Goal: Complete application form

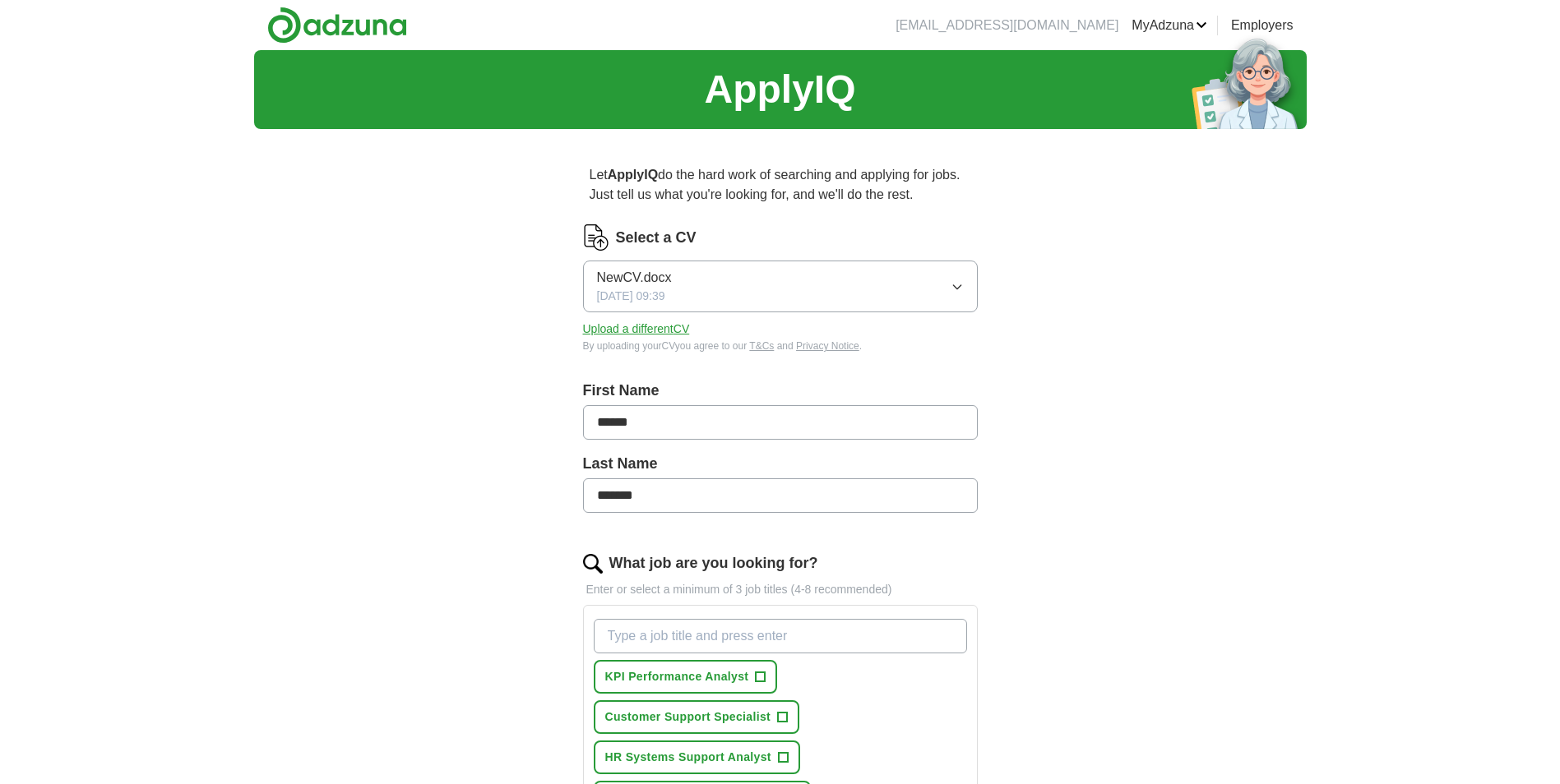
click at [672, 639] on input "What job are you looking for?" at bounding box center [780, 636] width 373 height 34
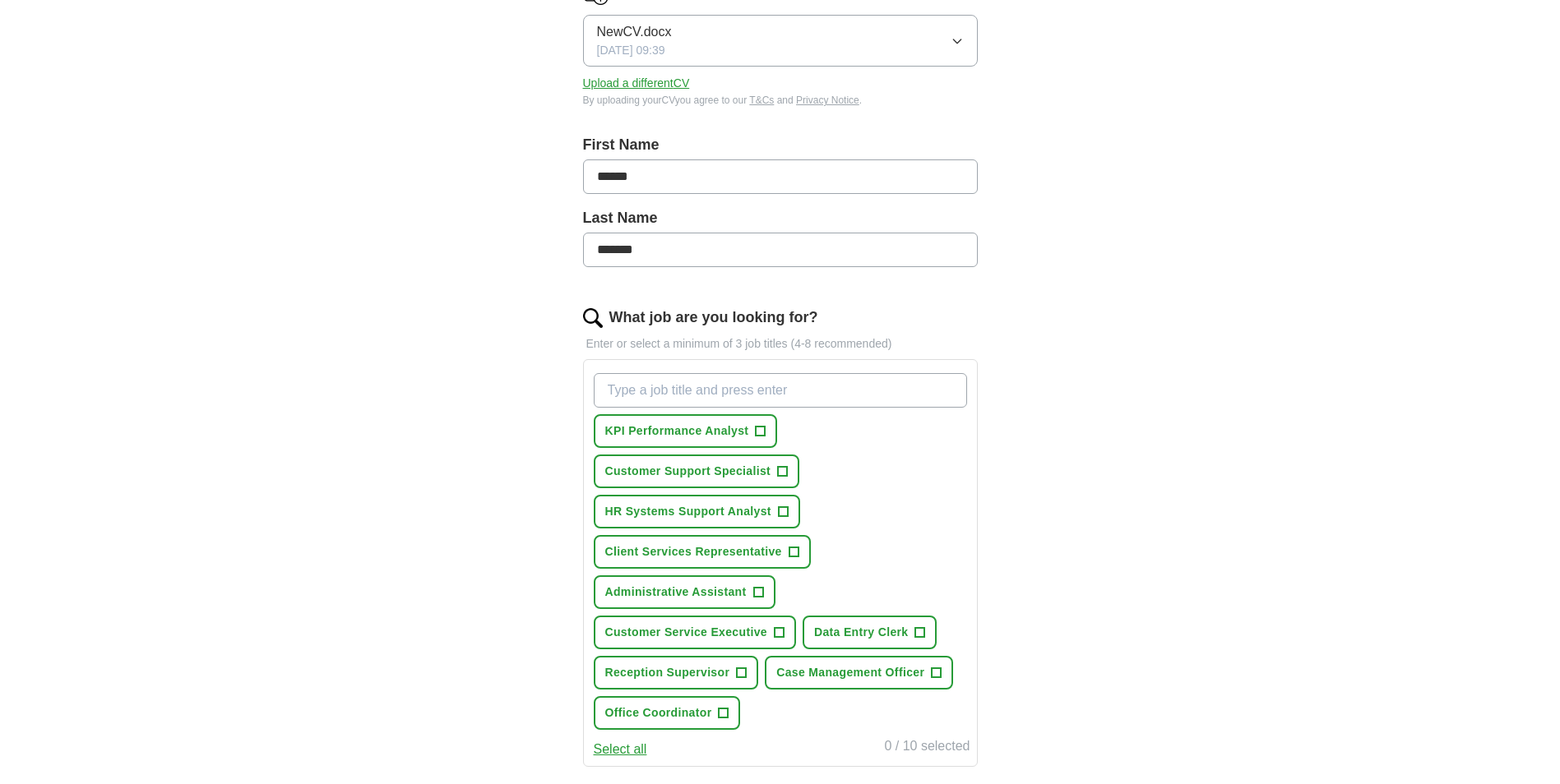
scroll to position [246, 0]
click at [781, 472] on span "+" at bounding box center [782, 470] width 10 height 13
click at [793, 549] on span "+" at bounding box center [793, 550] width 10 height 13
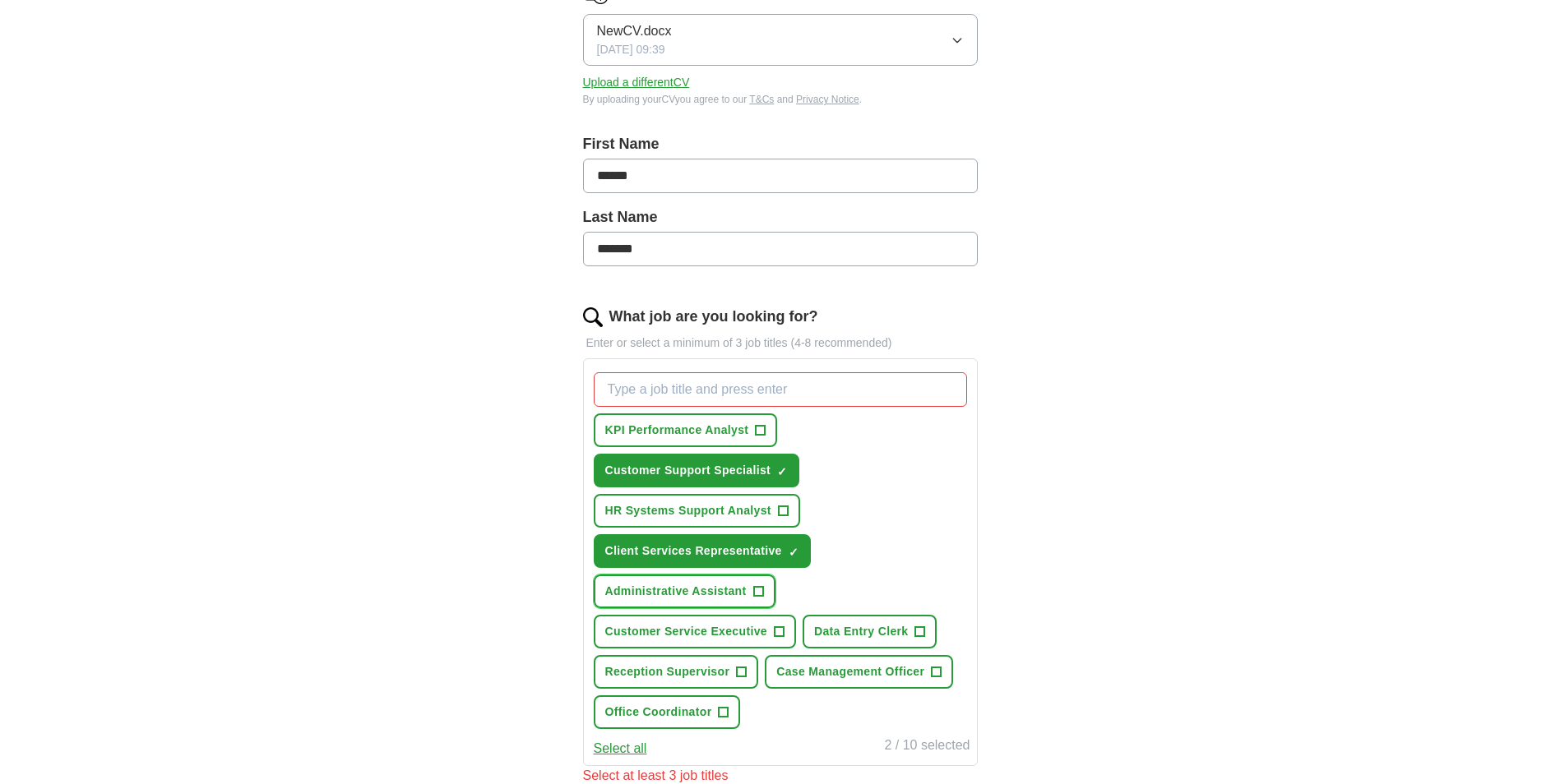
click at [763, 591] on span "+" at bounding box center [758, 591] width 10 height 13
drag, startPoint x: 781, startPoint y: 629, endPoint x: 814, endPoint y: 629, distance: 33.0
click at [781, 629] on span "+" at bounding box center [779, 631] width 10 height 13
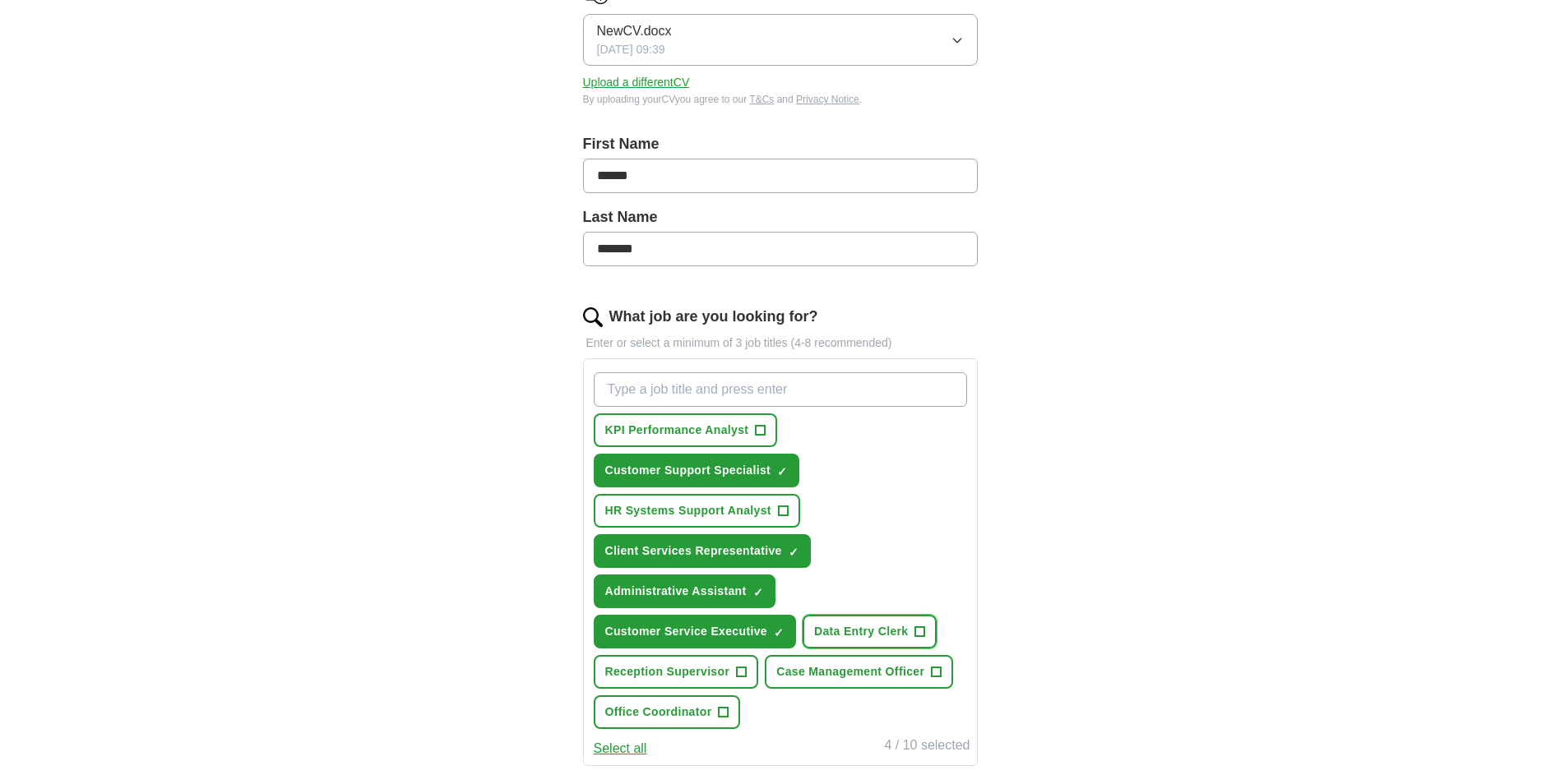
click at [921, 628] on span "+" at bounding box center [920, 631] width 10 height 13
click at [724, 710] on span "+" at bounding box center [724, 711] width 10 height 13
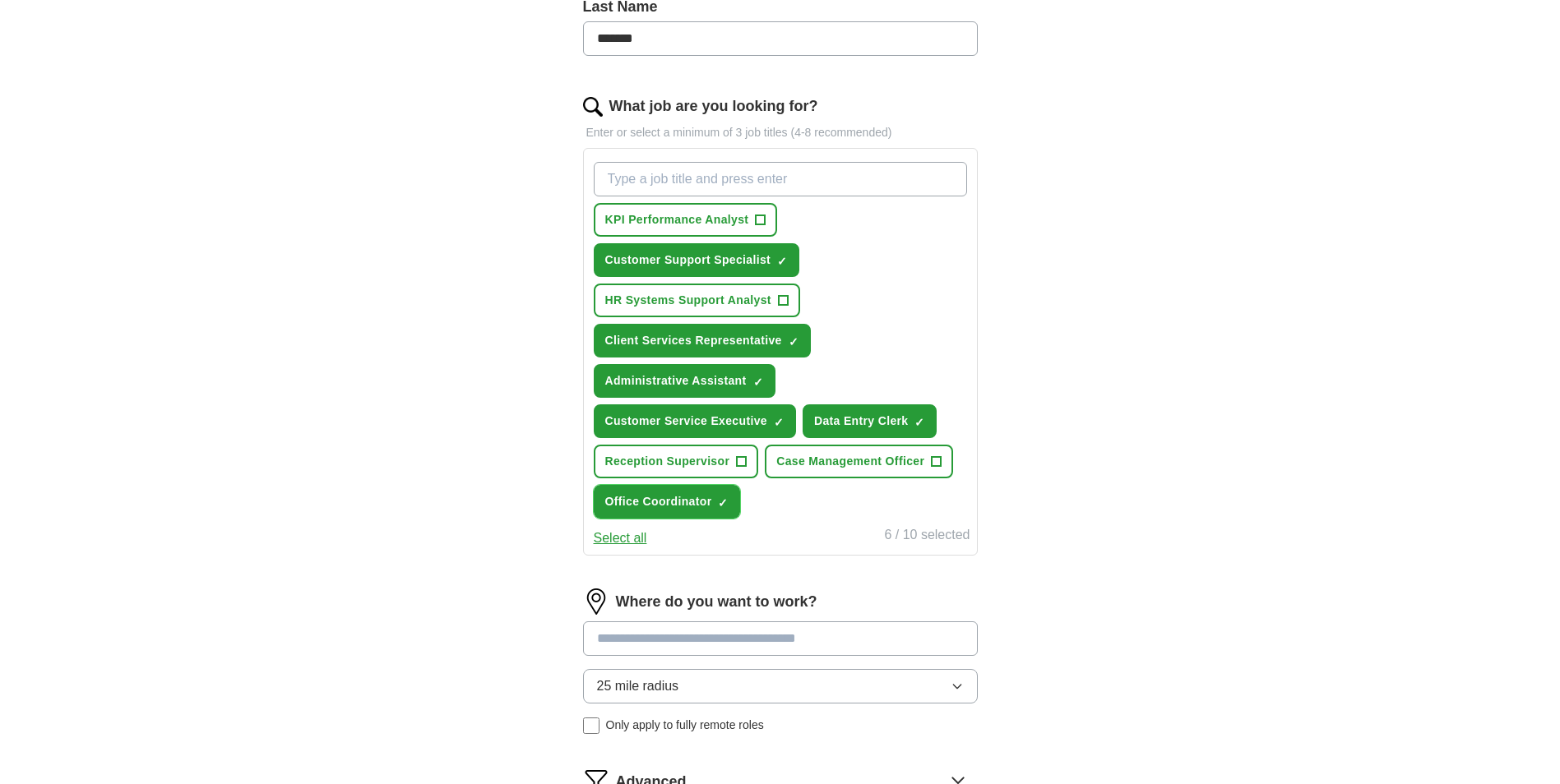
scroll to position [493, 0]
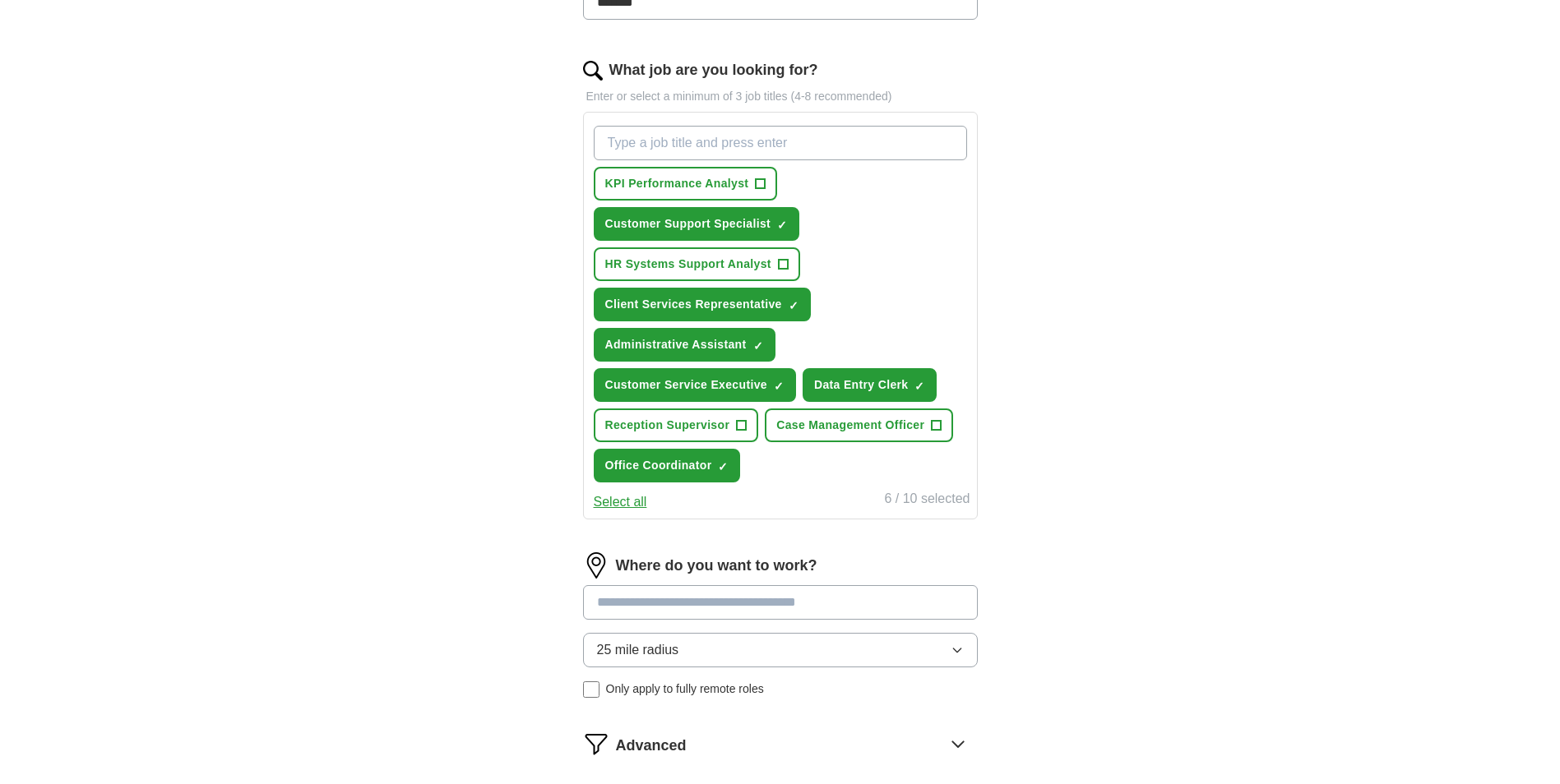
click at [726, 602] on input at bounding box center [780, 601] width 395 height 34
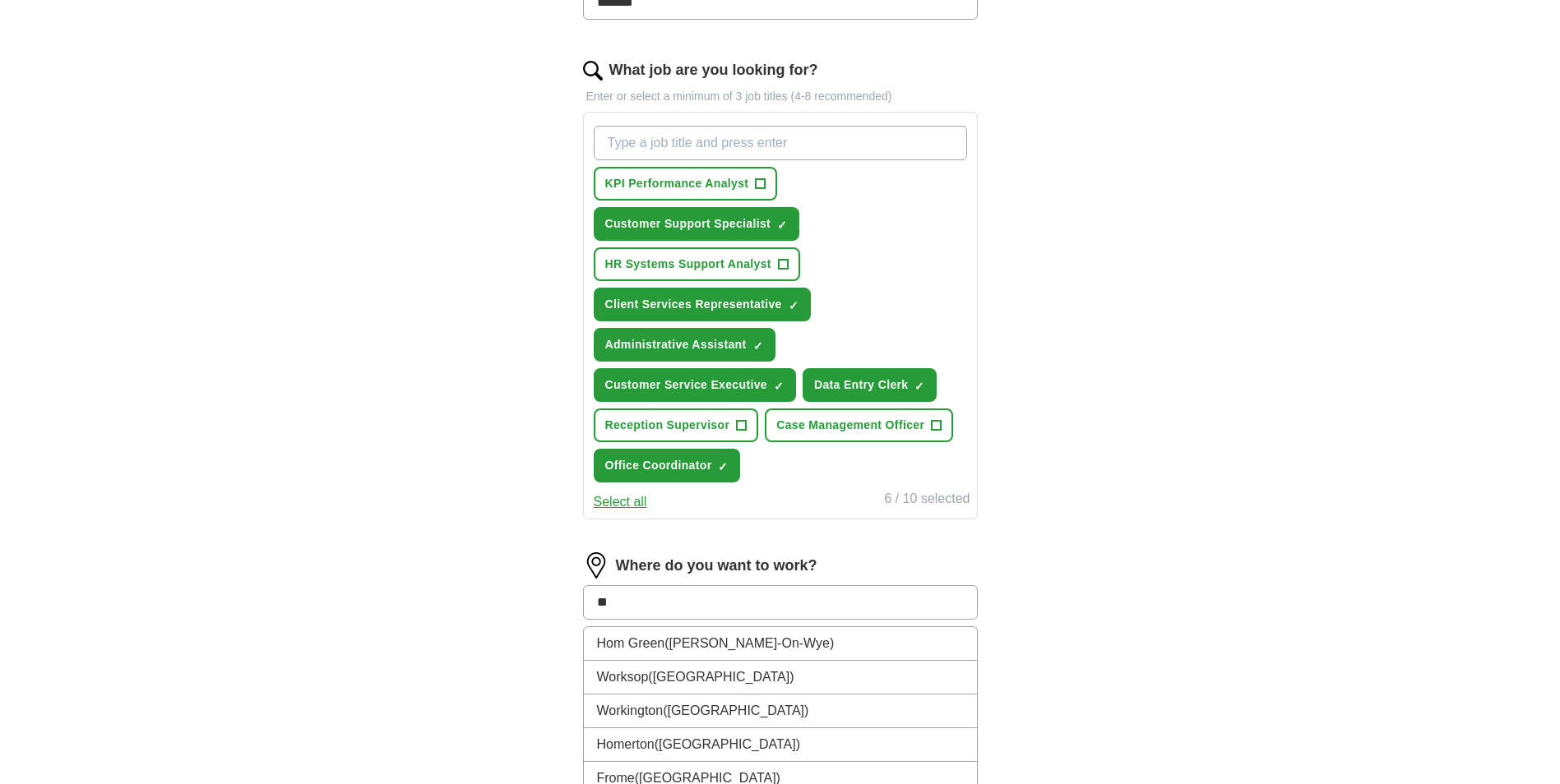
type input "*"
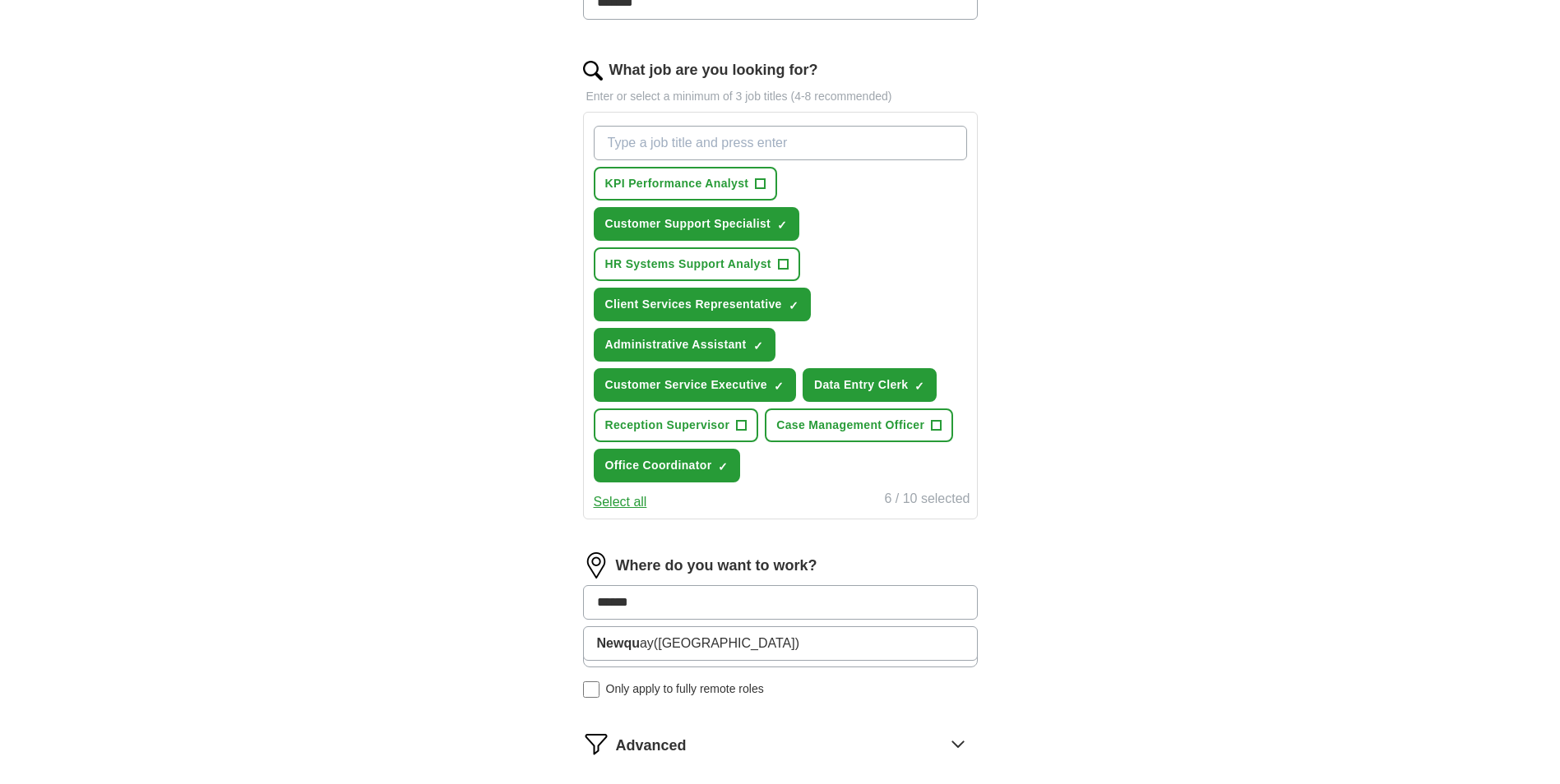
type input "*******"
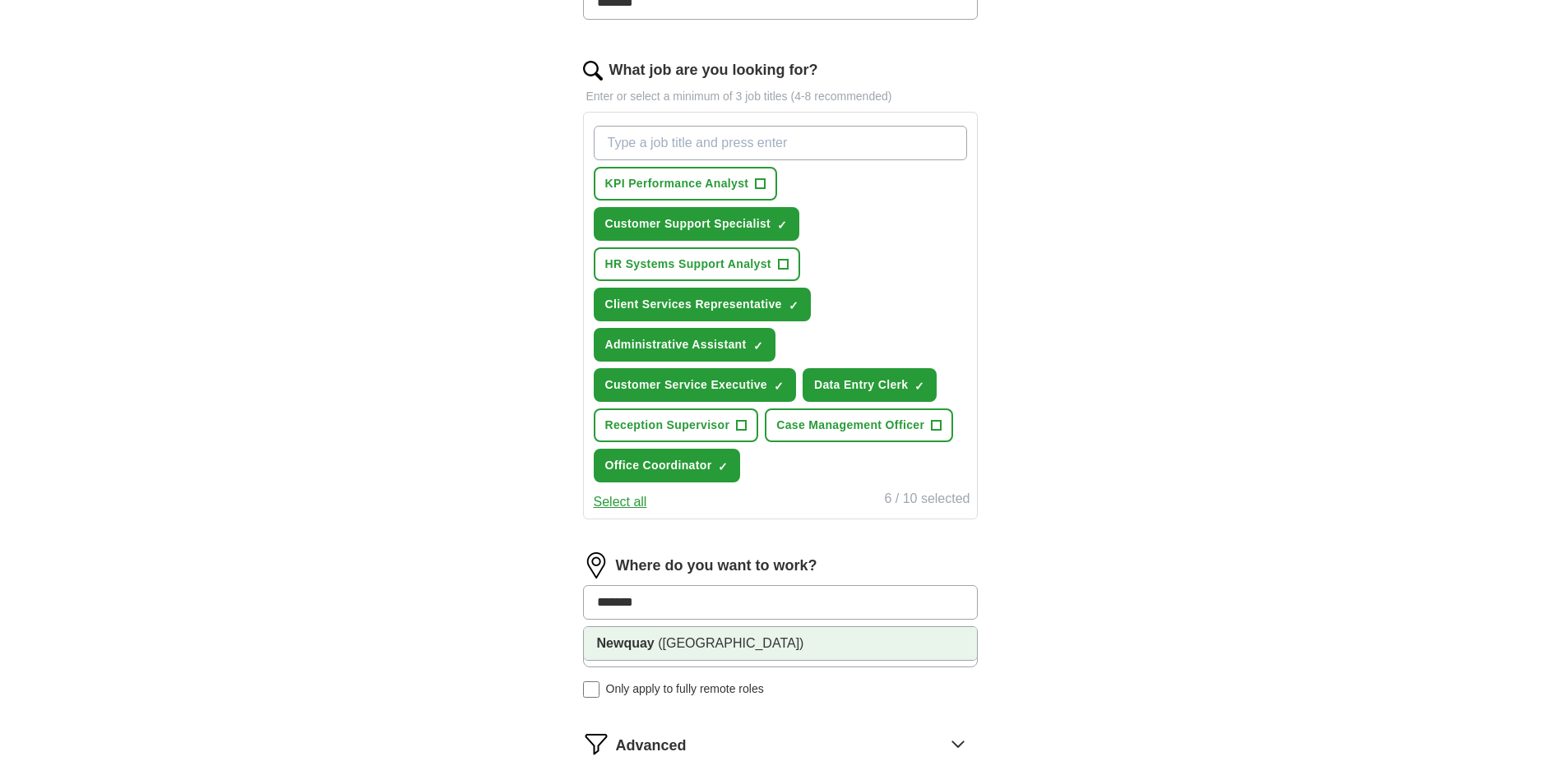
click at [680, 646] on span "([GEOGRAPHIC_DATA])" at bounding box center [730, 643] width 145 height 14
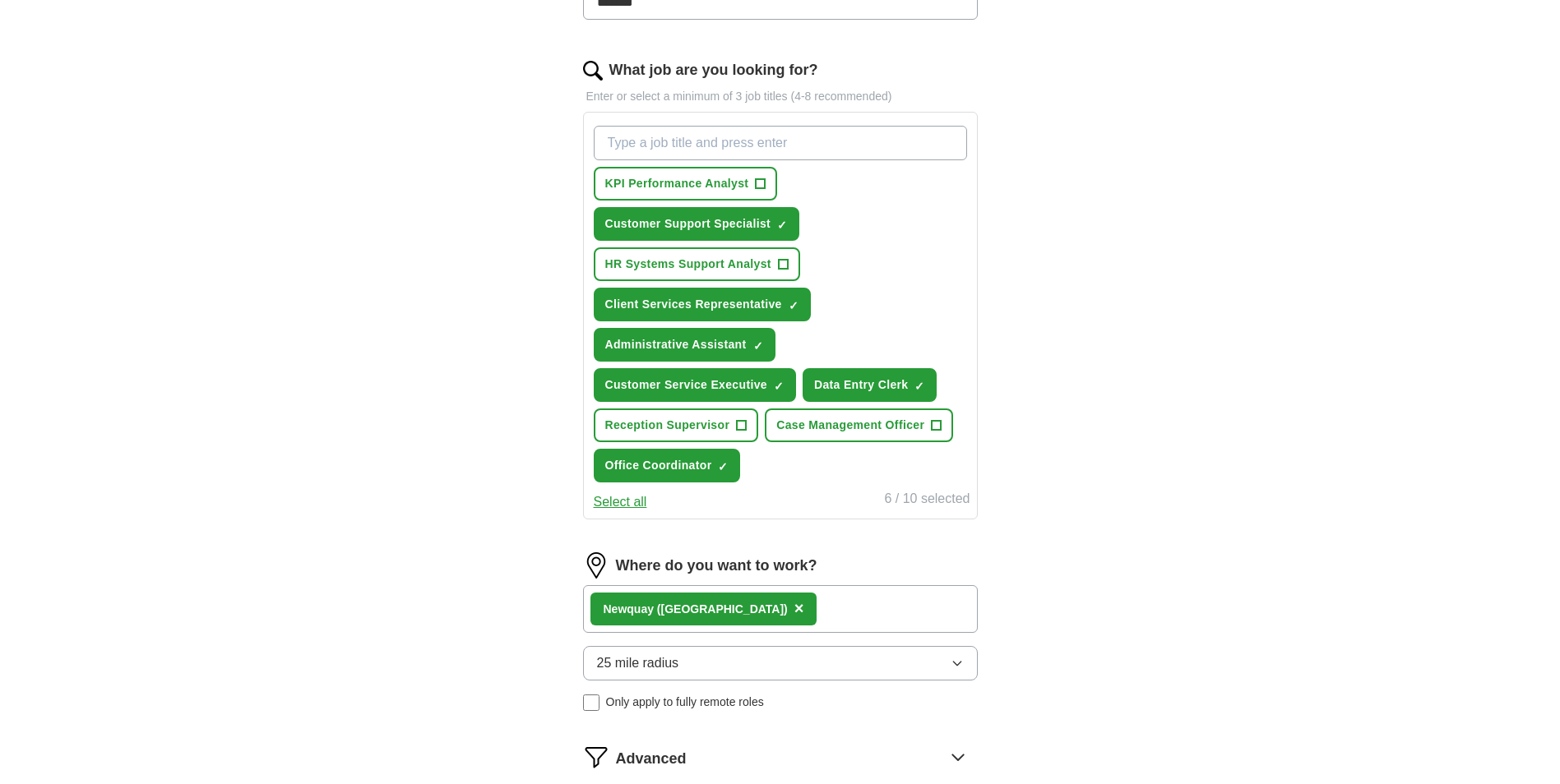
click at [713, 665] on button "25 mile radius" at bounding box center [780, 662] width 395 height 34
click at [704, 762] on div "10 mile radius" at bounding box center [780, 768] width 367 height 20
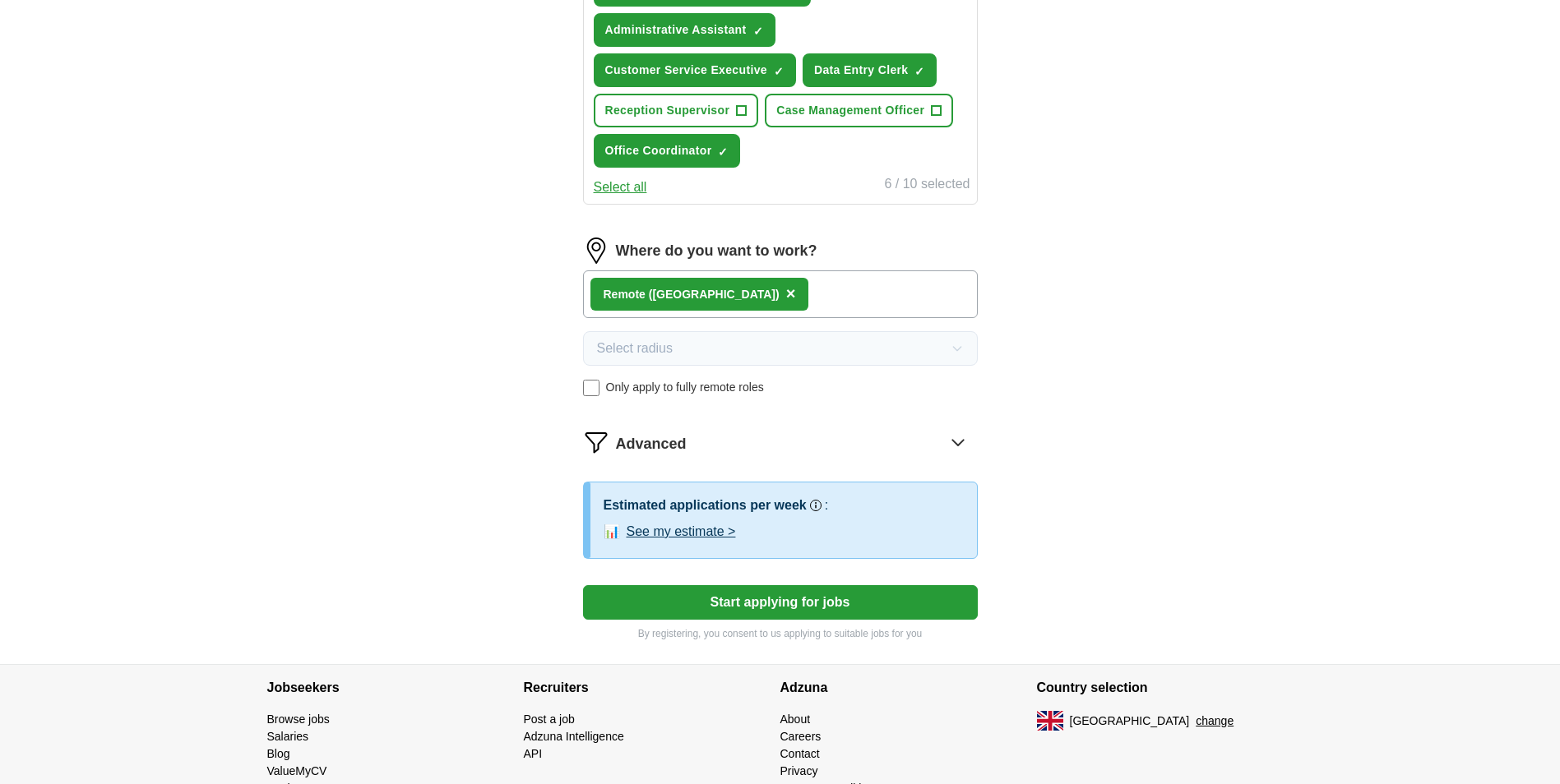
scroll to position [821, 0]
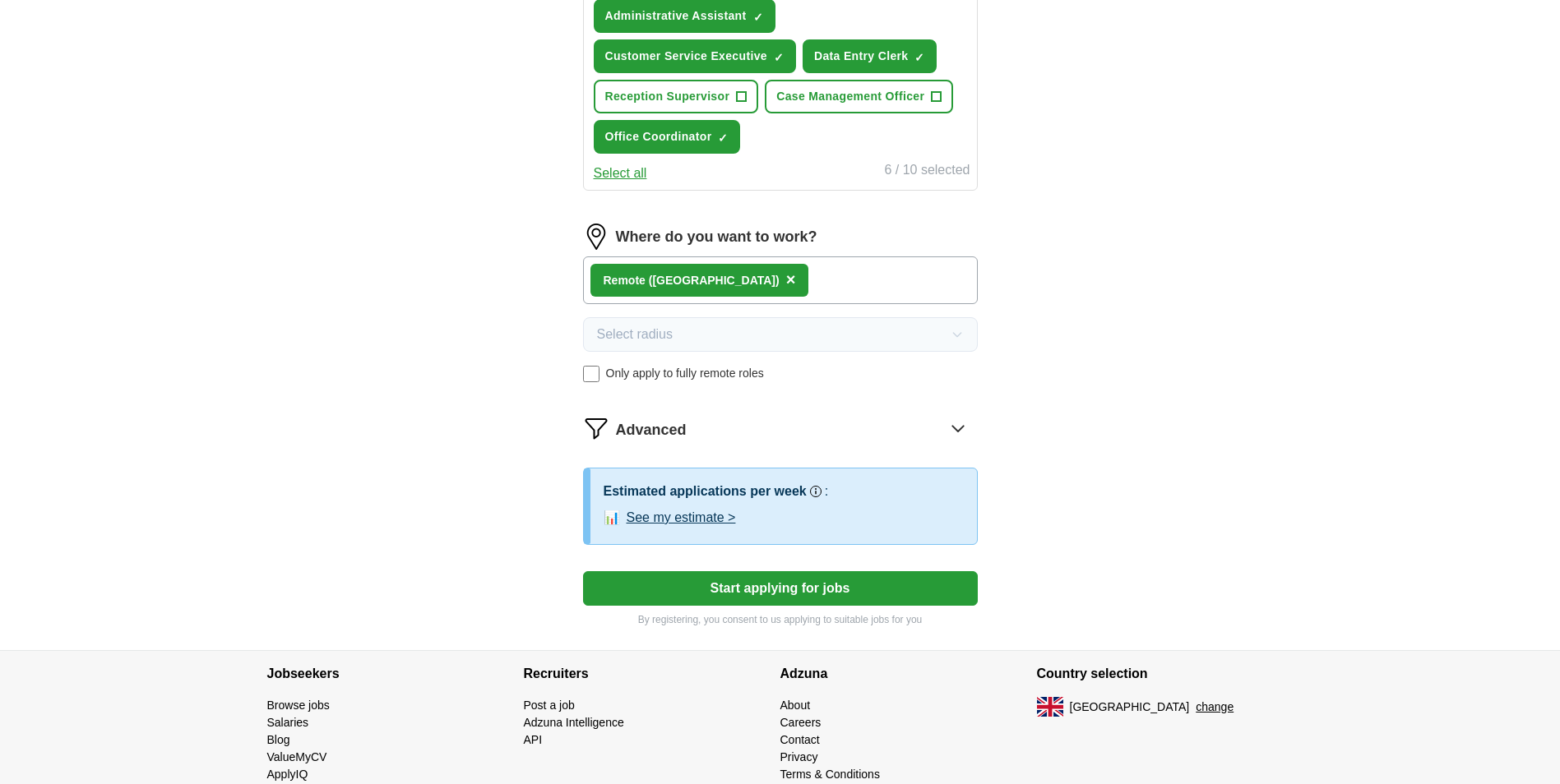
click at [701, 516] on button "See my estimate >" at bounding box center [680, 518] width 109 height 20
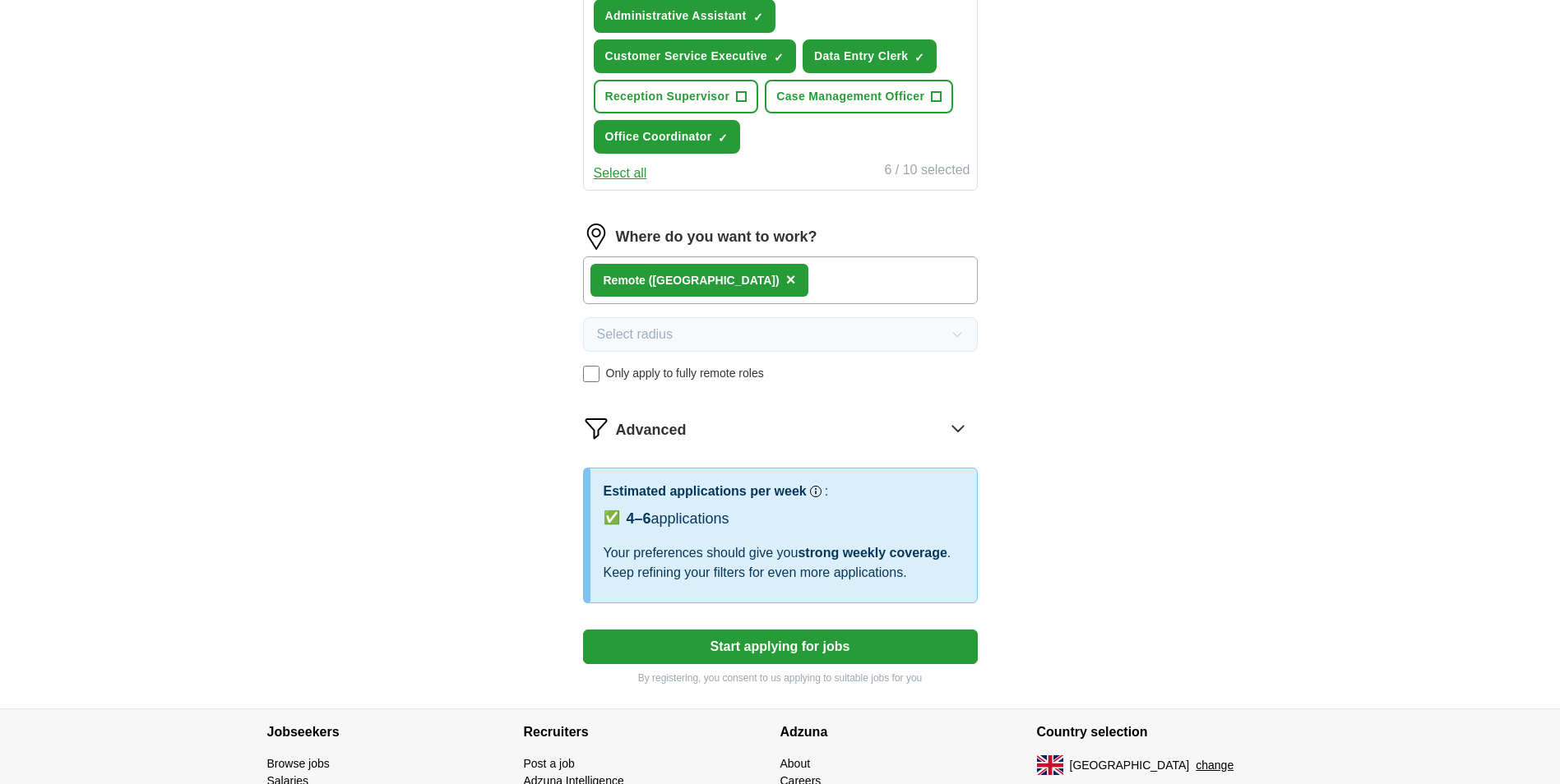
click at [772, 650] on button "Start applying for jobs" at bounding box center [780, 646] width 395 height 34
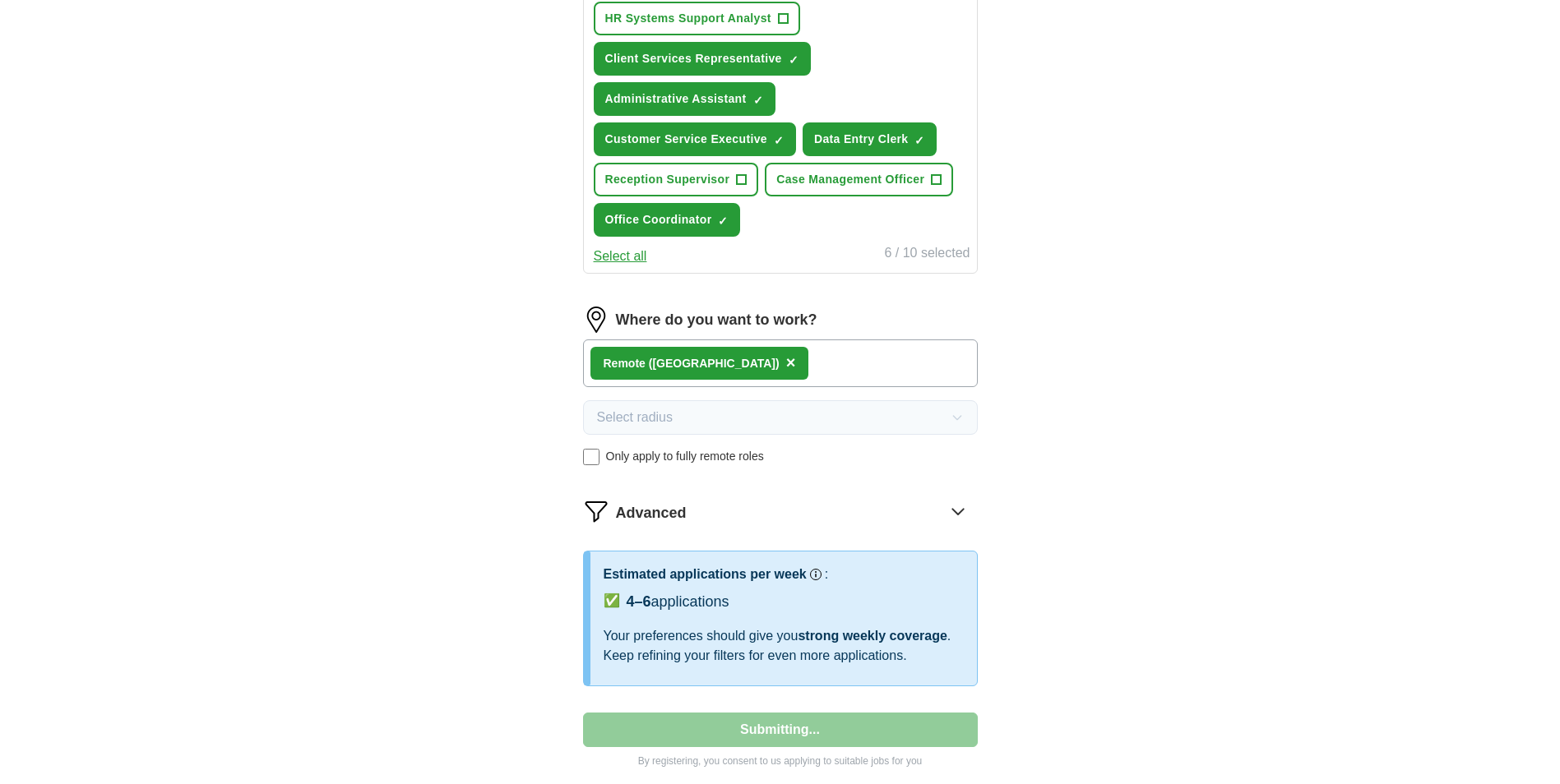
select select "**"
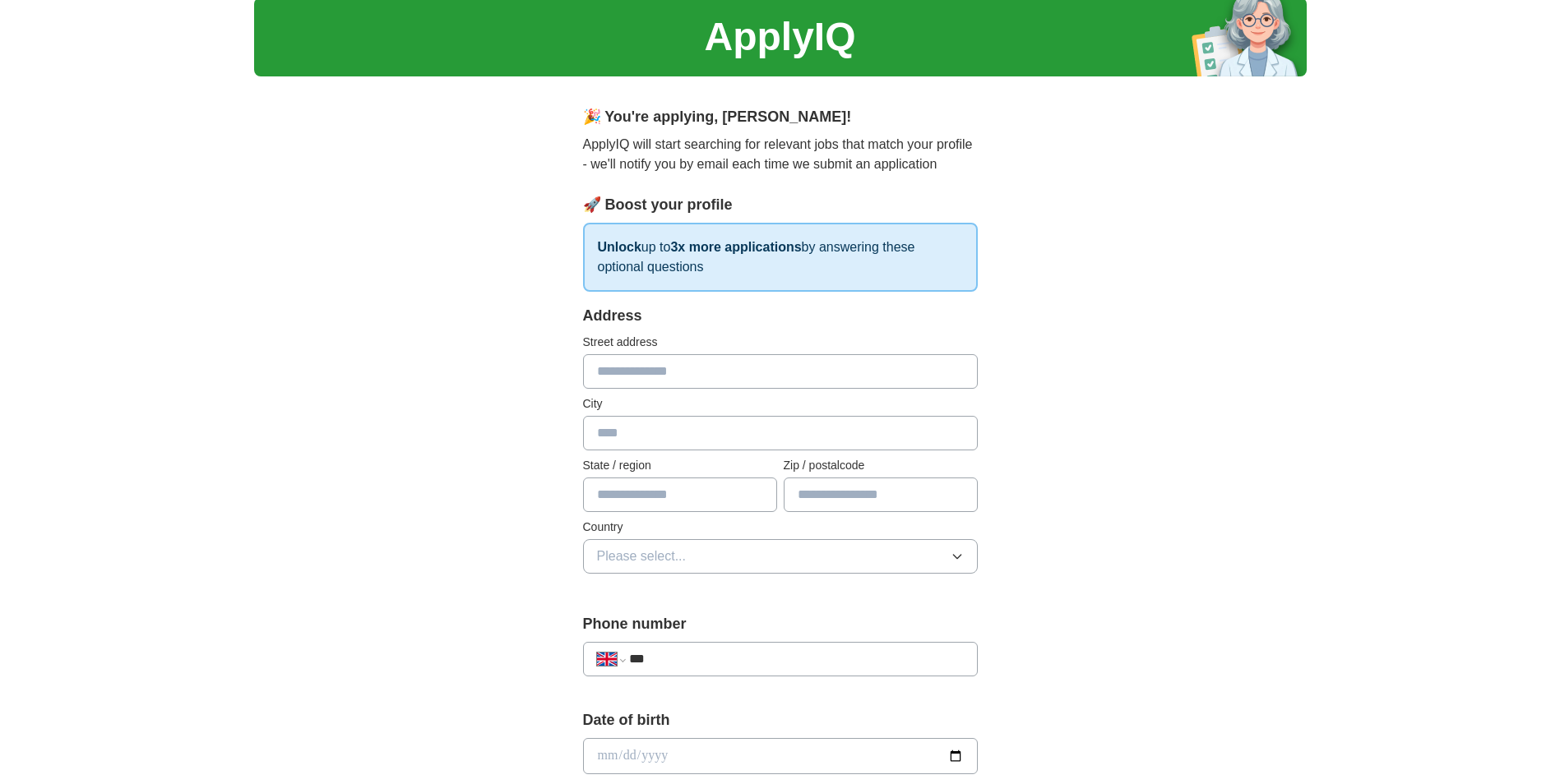
scroll to position [0, 0]
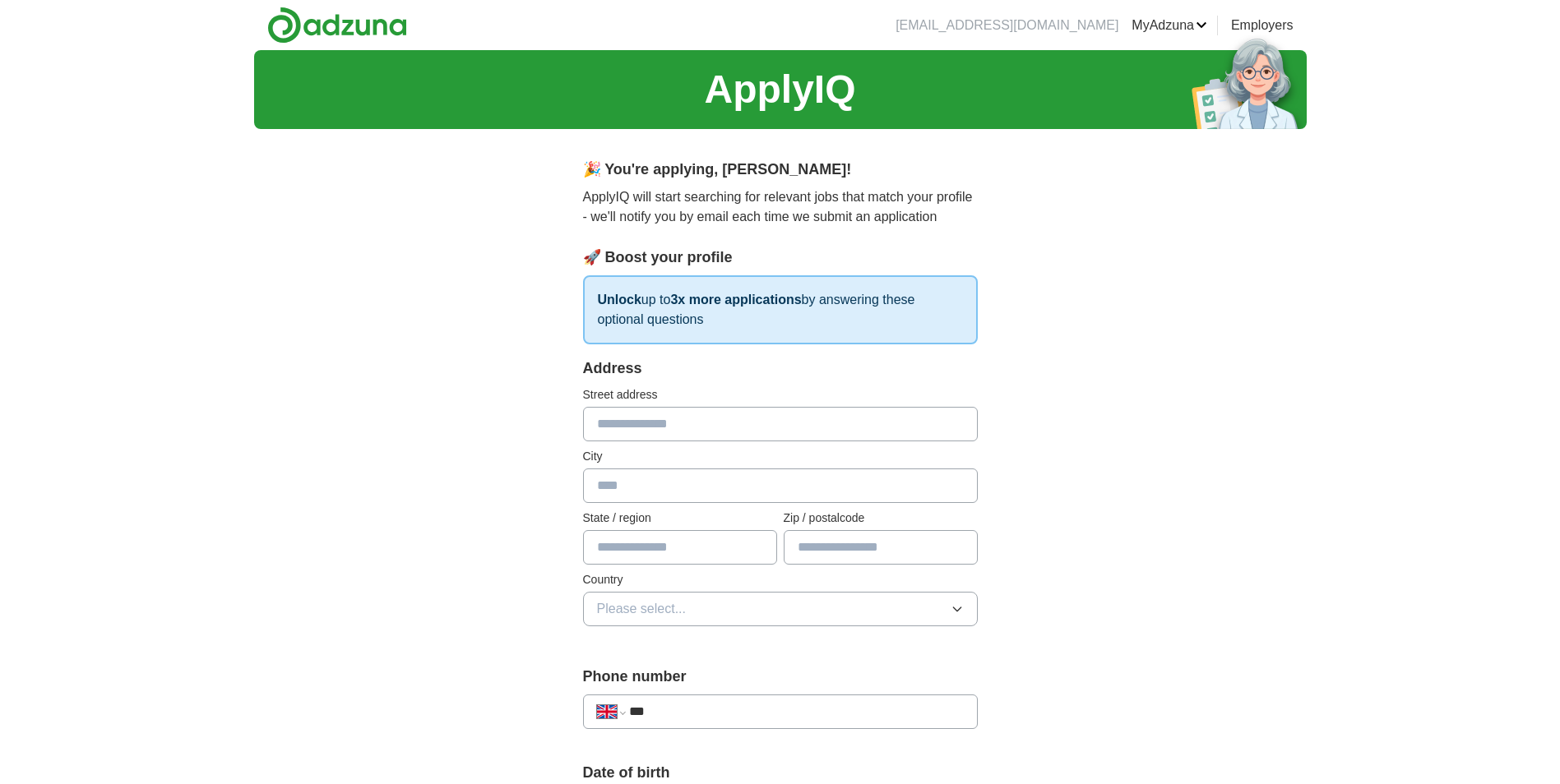
click at [680, 421] on input "text" at bounding box center [780, 424] width 395 height 34
type input "**********"
type input "********"
type input "*******"
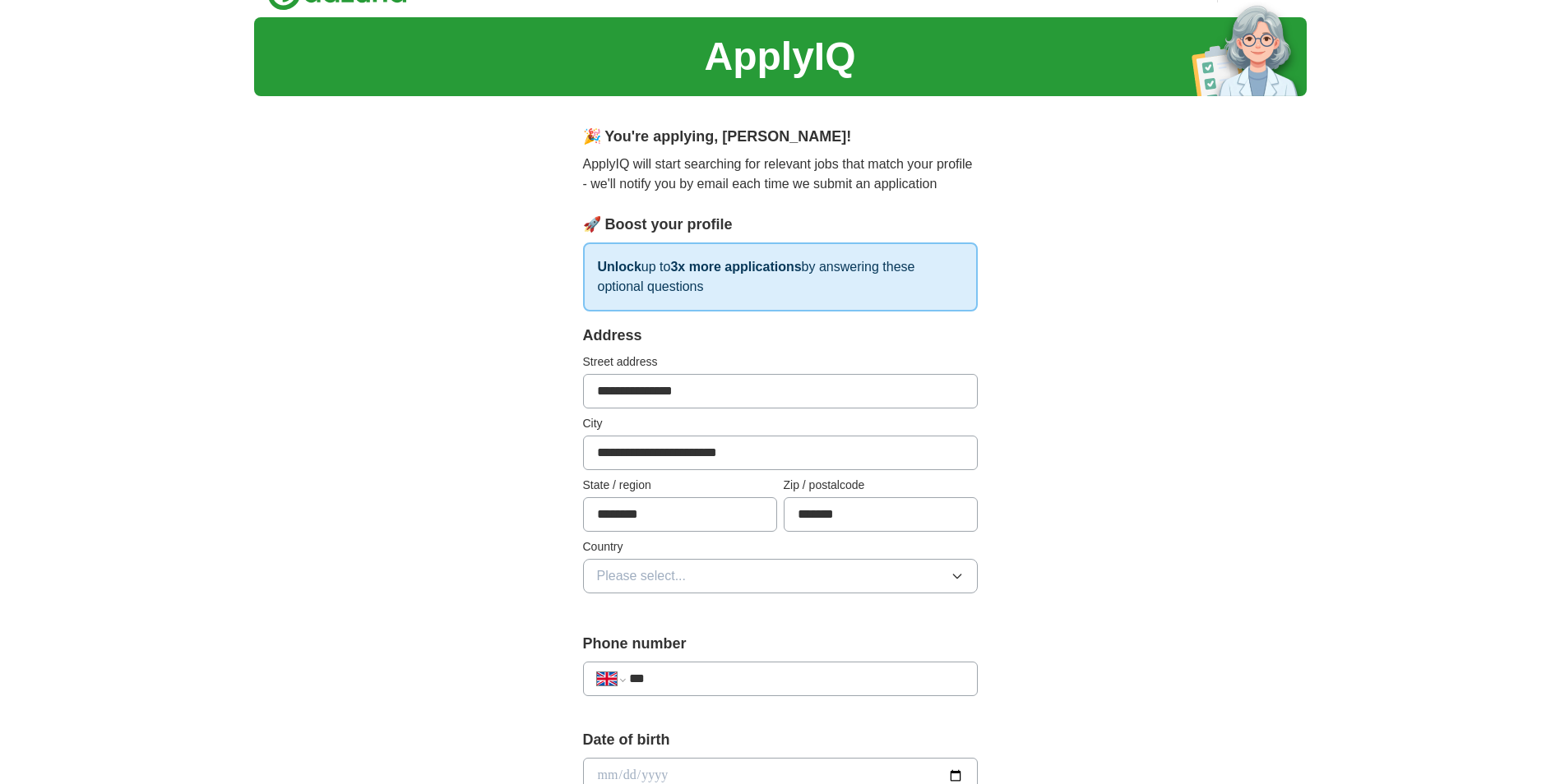
scroll to position [82, 0]
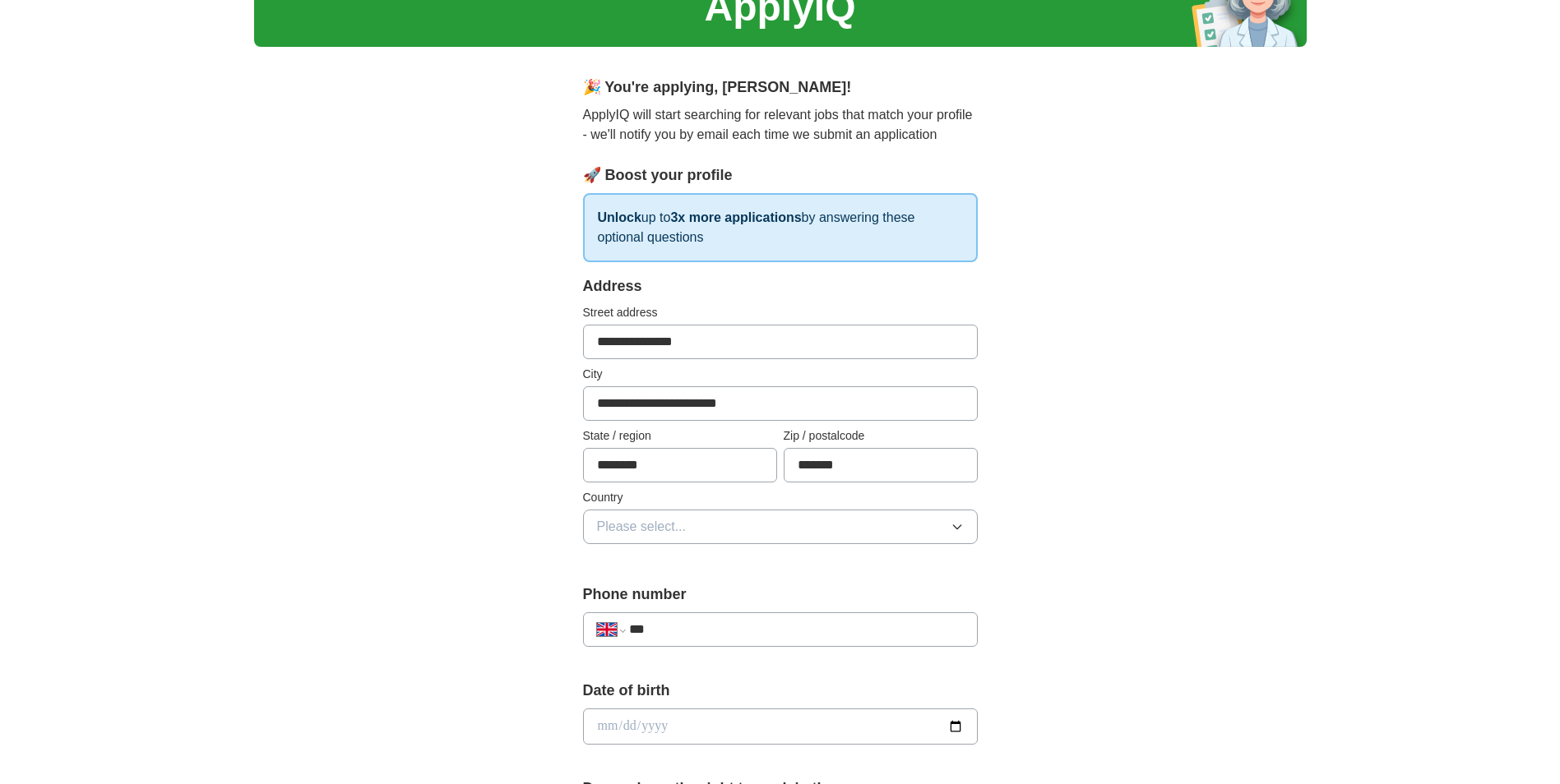
click at [706, 512] on button "Please select..." at bounding box center [780, 526] width 395 height 34
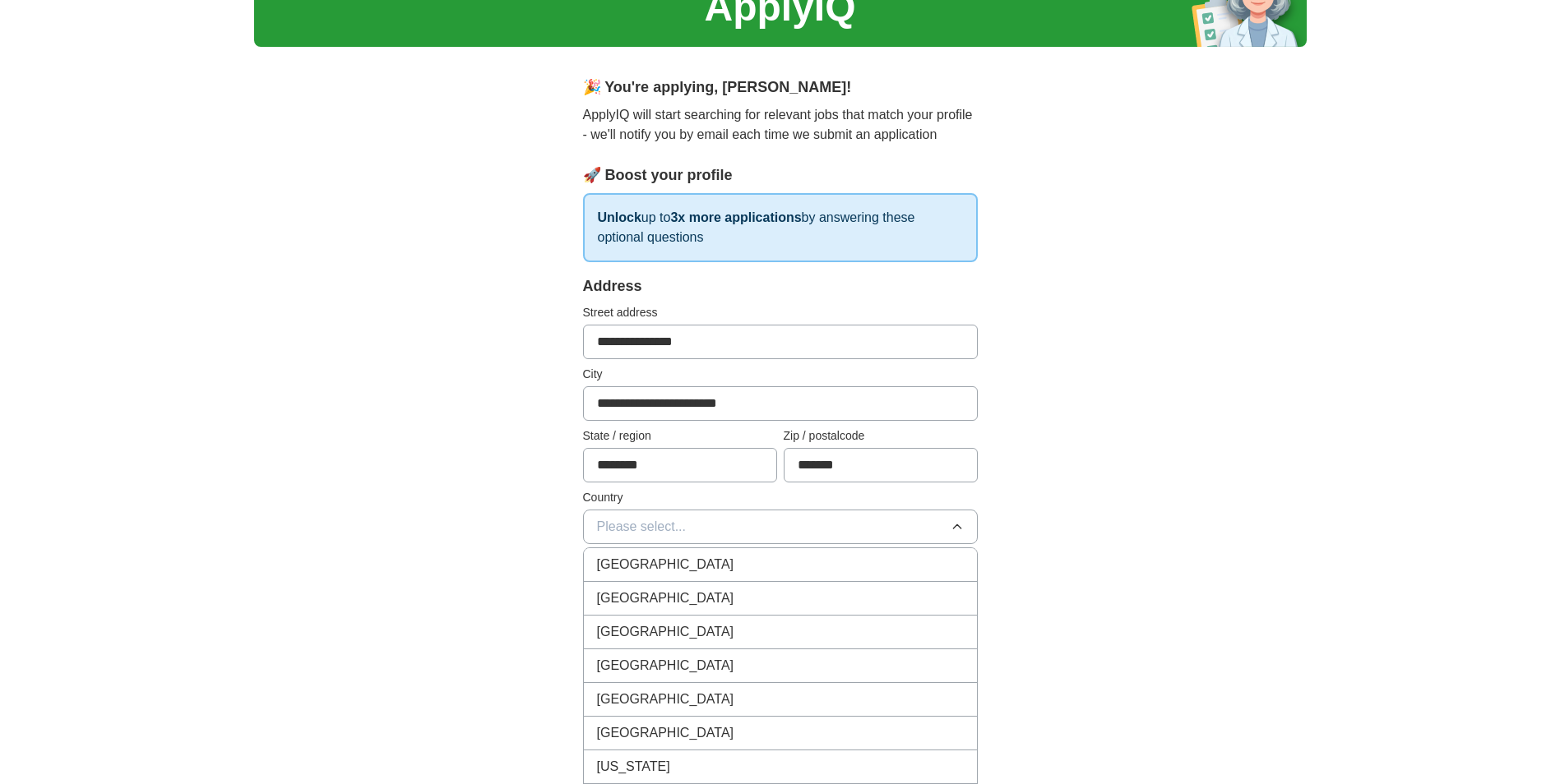
click at [705, 558] on div "[GEOGRAPHIC_DATA]" at bounding box center [780, 564] width 367 height 20
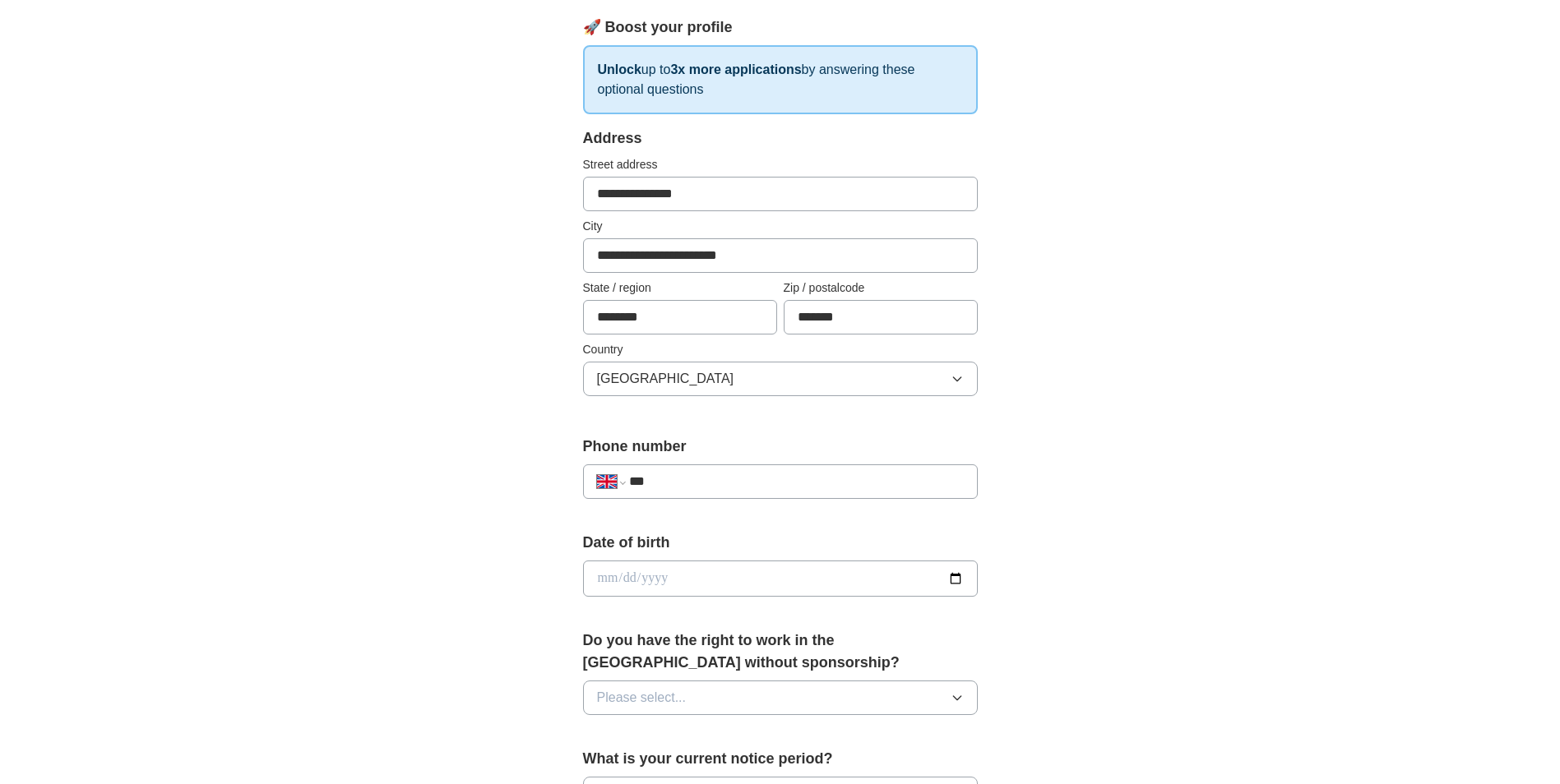
scroll to position [246, 0]
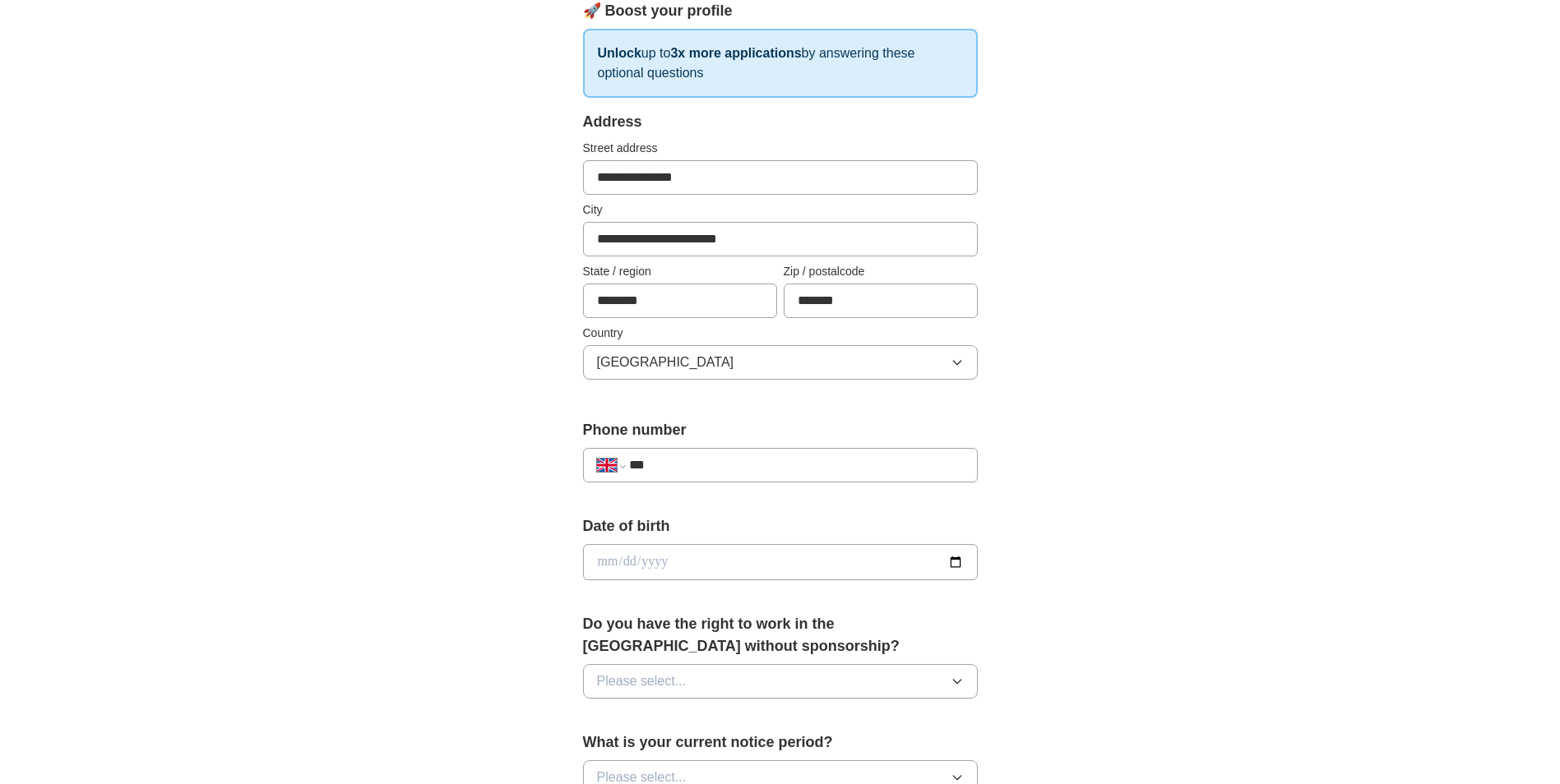
click at [794, 468] on input "***" at bounding box center [796, 465] width 334 height 20
type input "**********"
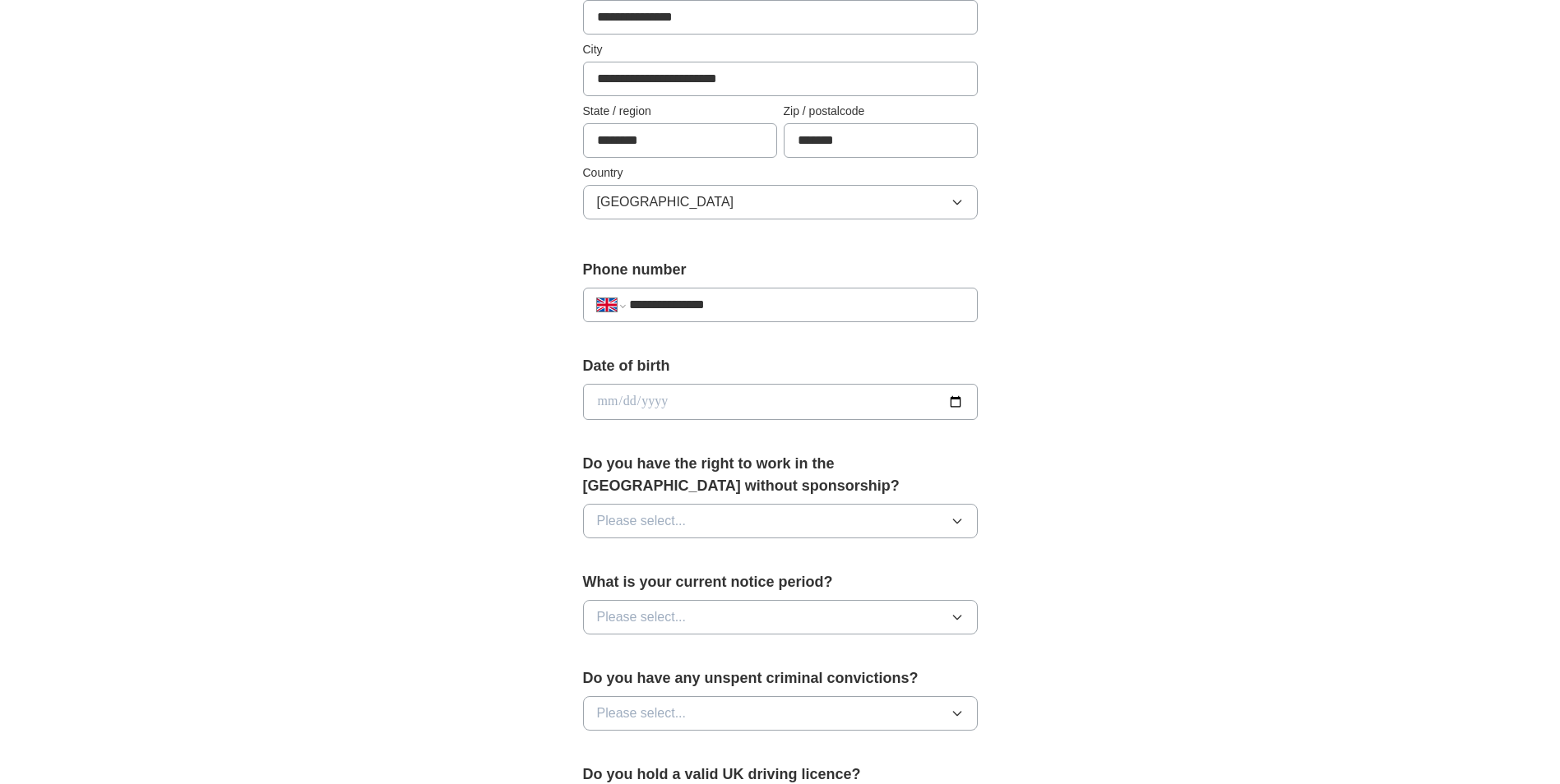
scroll to position [411, 0]
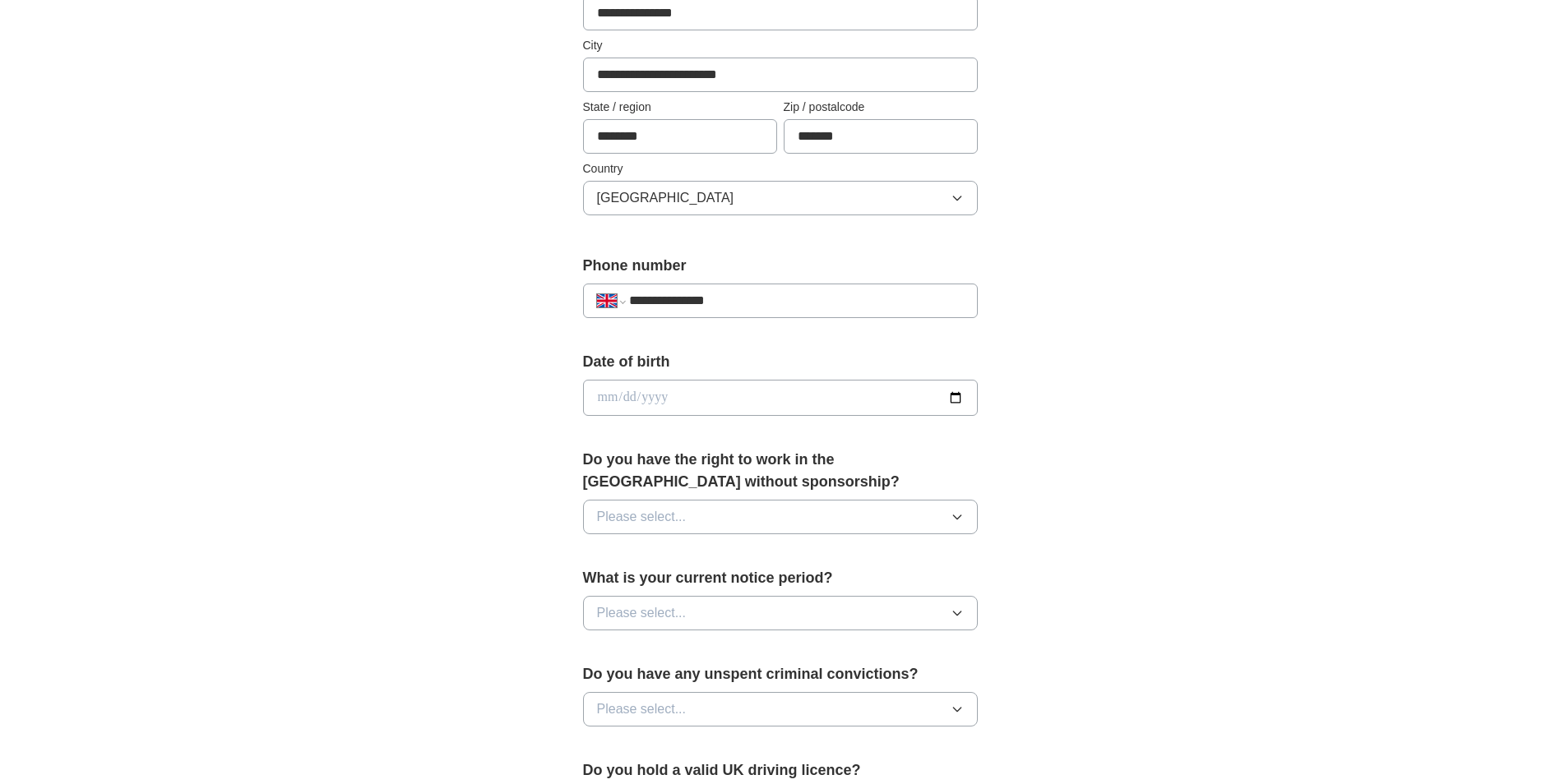
click at [777, 398] on input "date" at bounding box center [780, 397] width 395 height 36
type input "**********"
click at [682, 523] on span "Please select..." at bounding box center [641, 517] width 89 height 20
click at [666, 556] on div "Yes" at bounding box center [780, 554] width 367 height 20
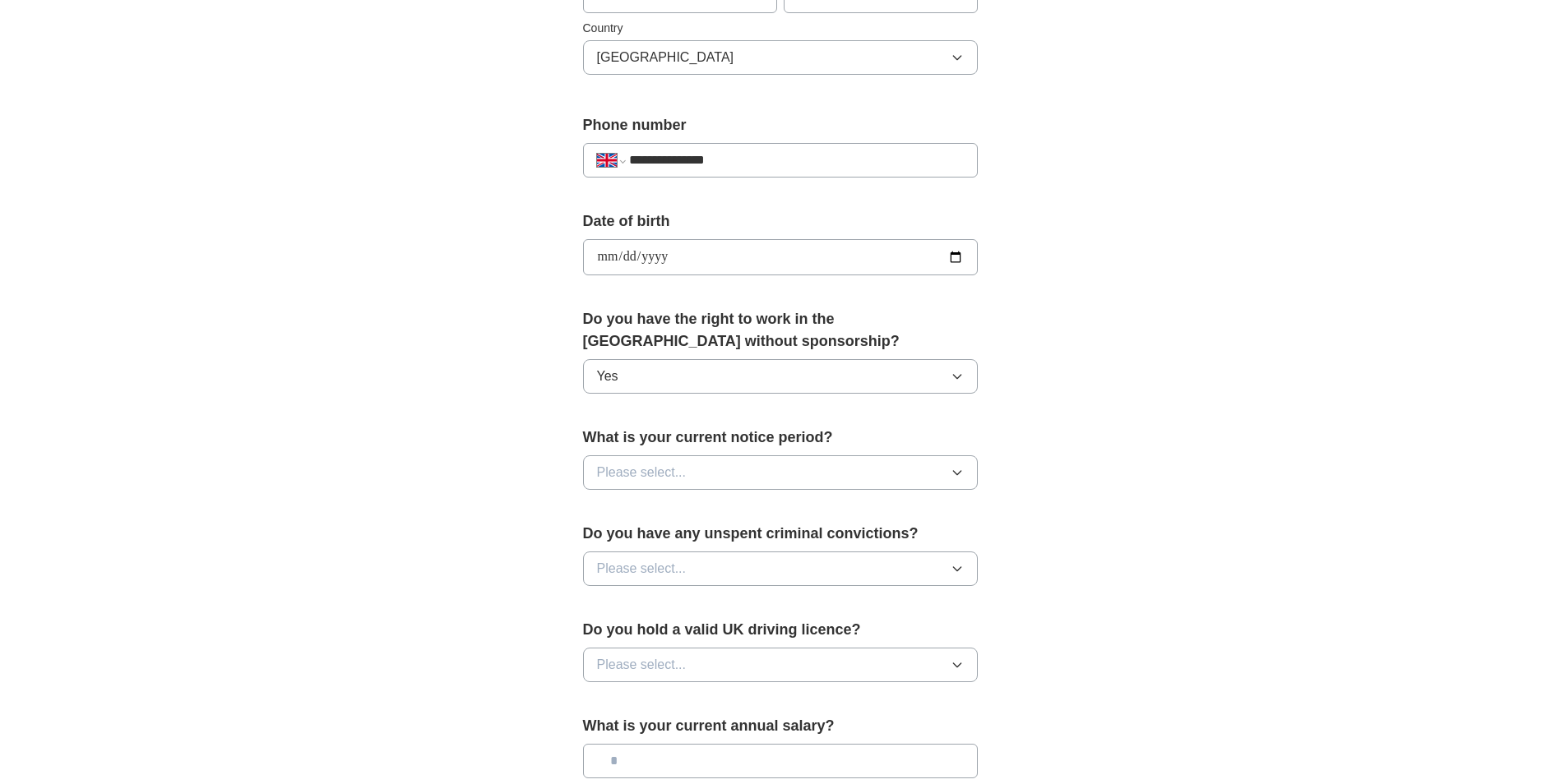
scroll to position [575, 0]
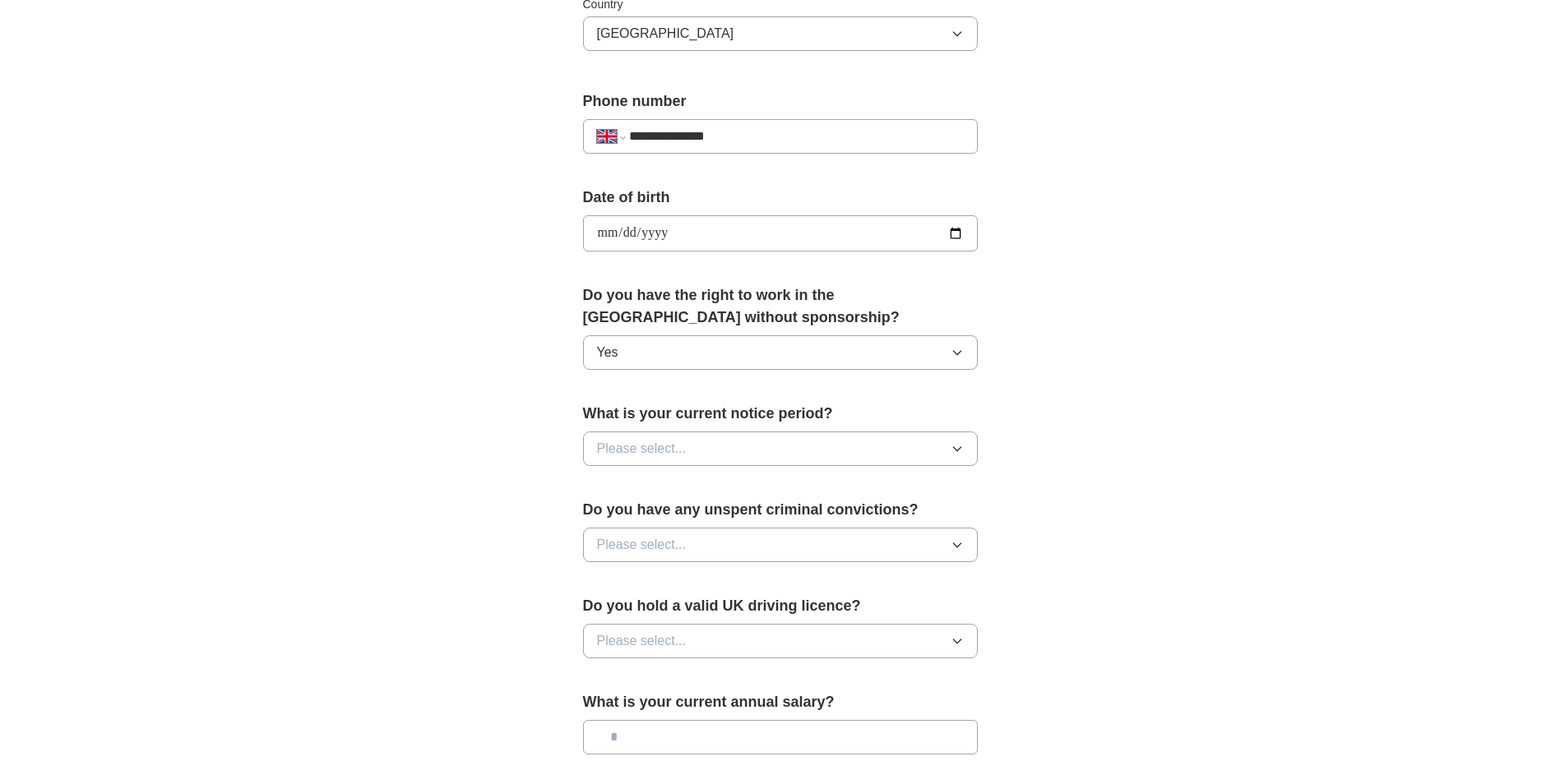
click at [636, 450] on span "Please select..." at bounding box center [641, 448] width 89 height 20
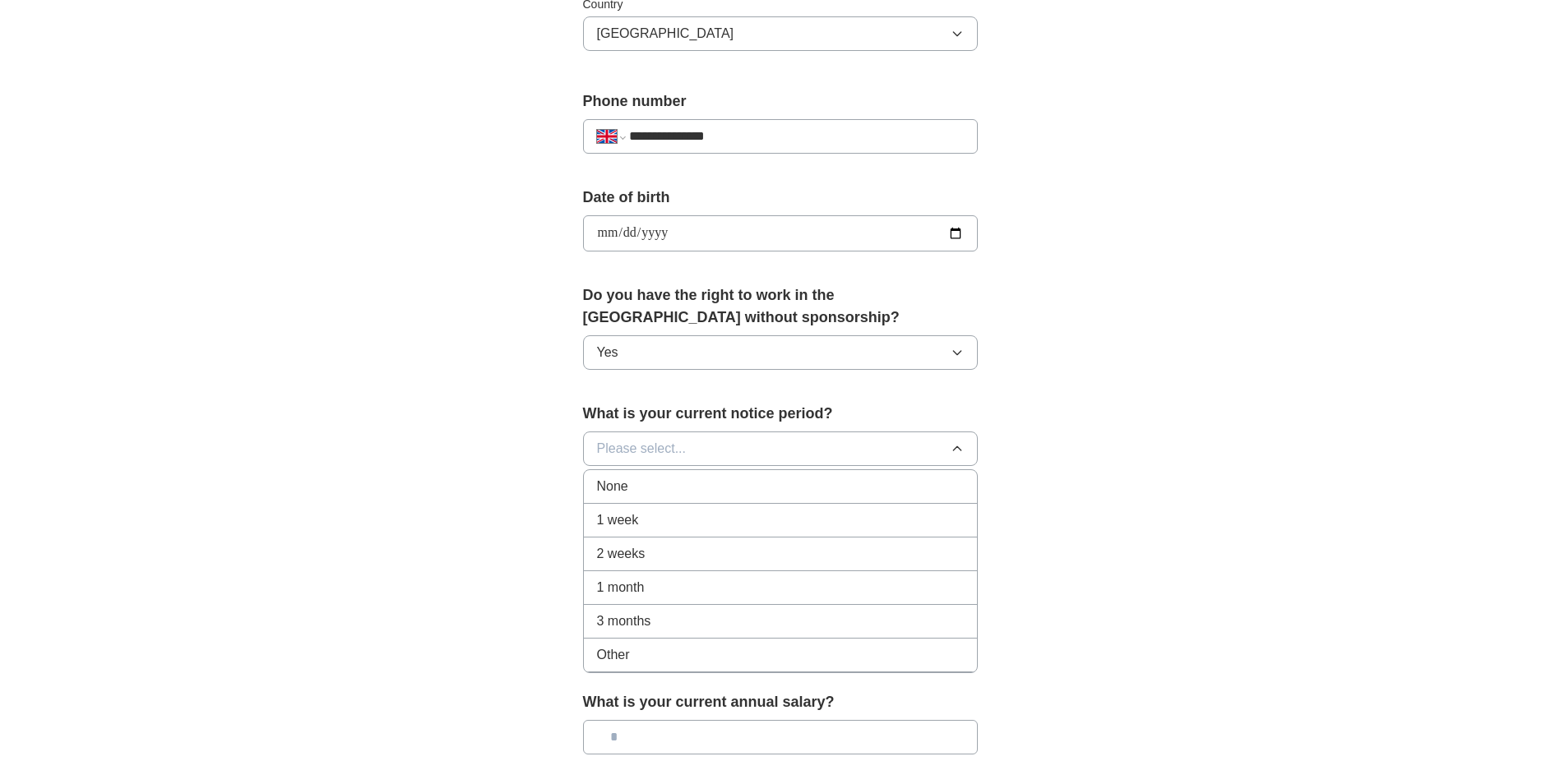
click at [636, 483] on div "None" at bounding box center [780, 487] width 367 height 20
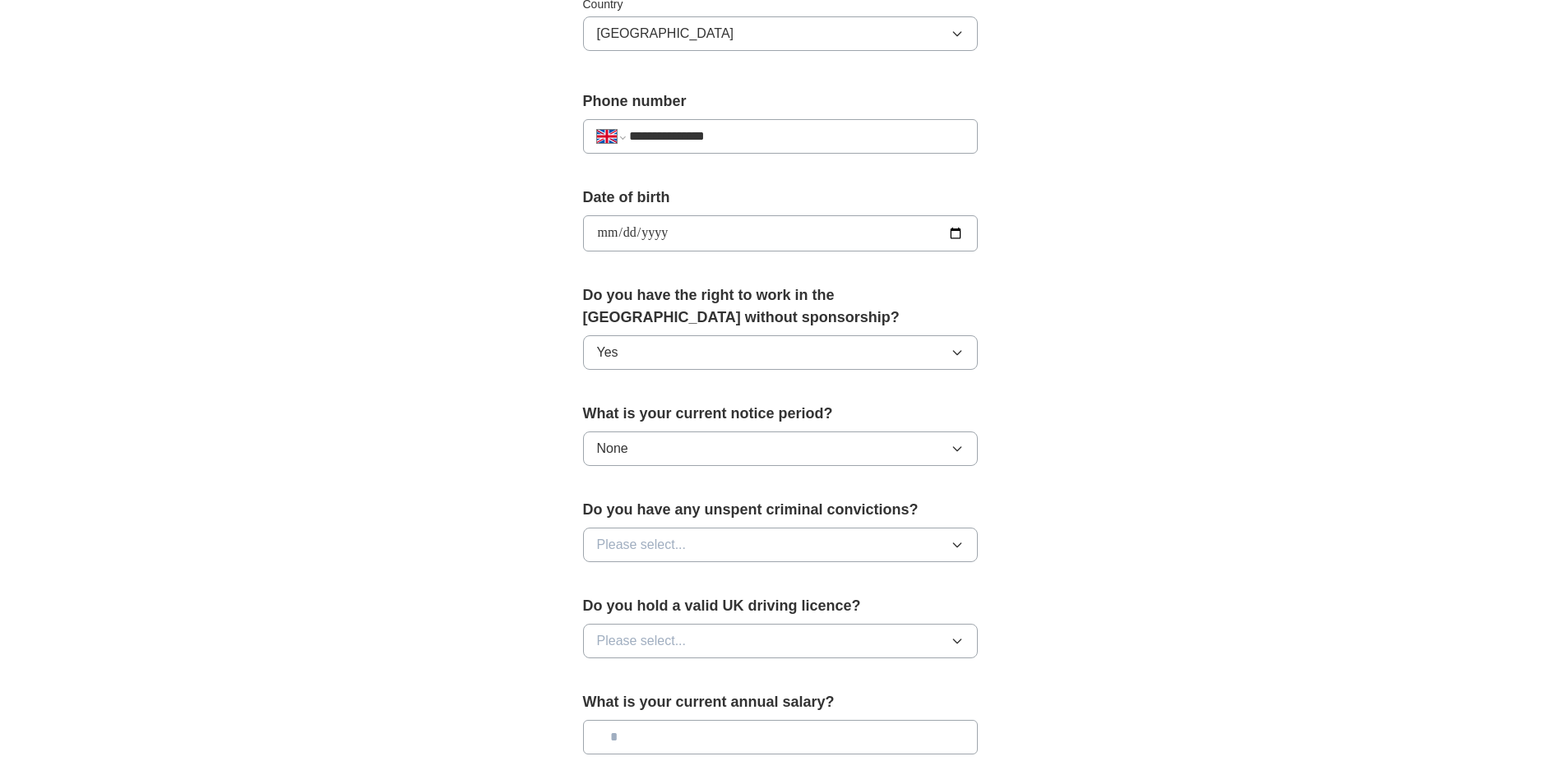
click at [674, 547] on span "Please select..." at bounding box center [641, 545] width 89 height 20
click at [641, 611] on div "No" at bounding box center [780, 616] width 367 height 20
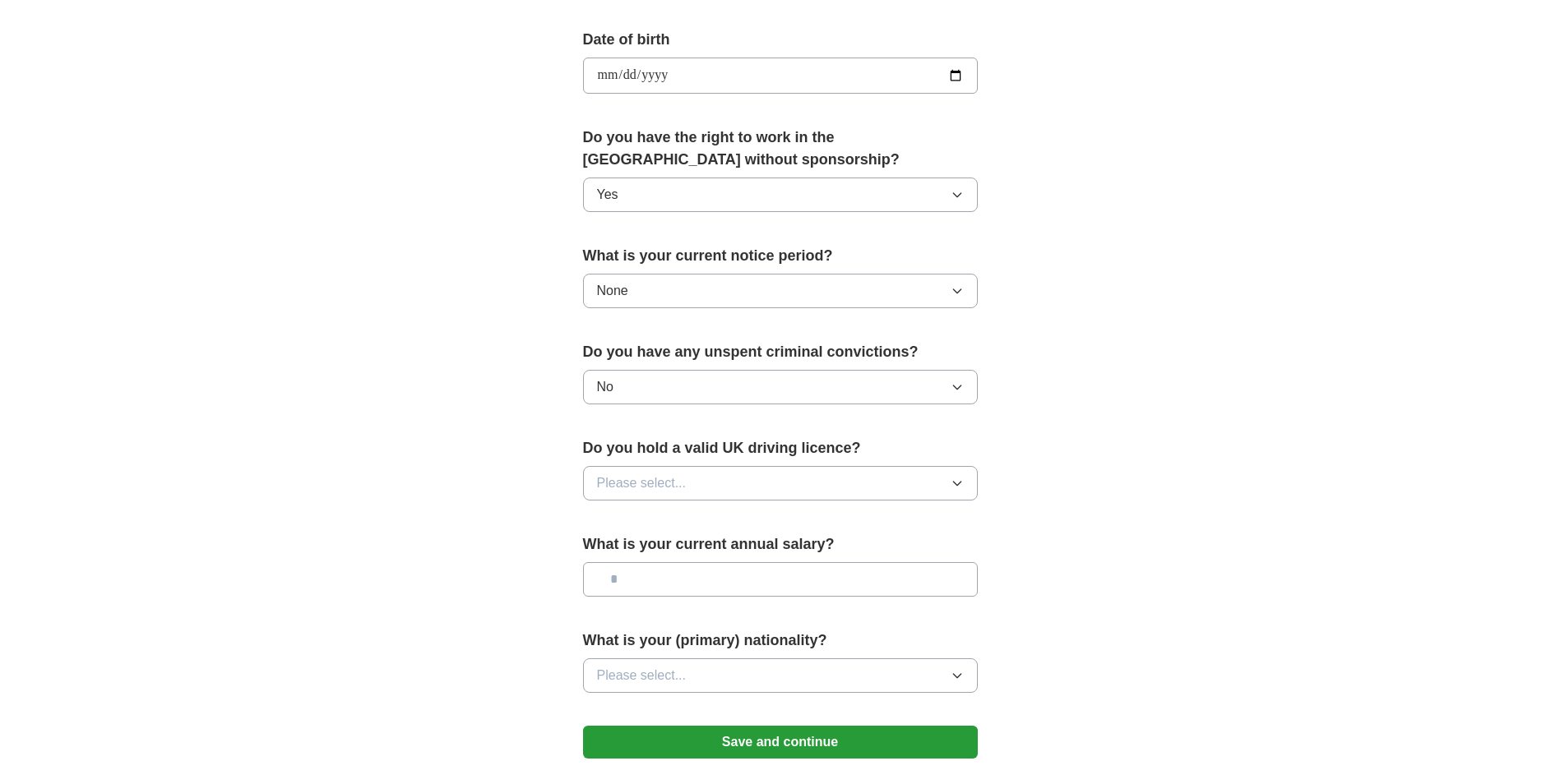
scroll to position [740, 0]
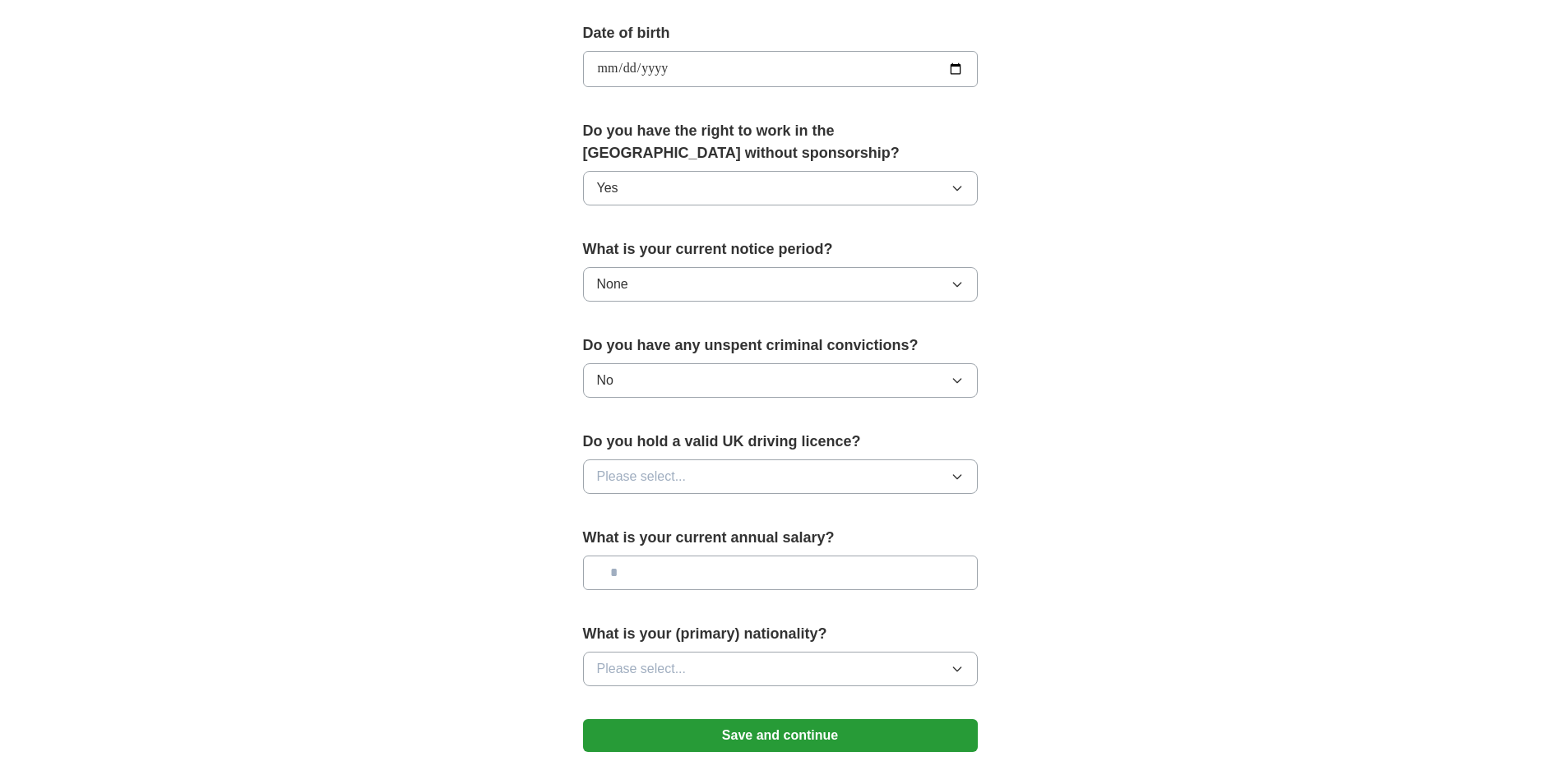
click at [644, 476] on span "Please select..." at bounding box center [641, 477] width 89 height 20
click at [645, 508] on div "Yes" at bounding box center [780, 514] width 367 height 20
click at [648, 566] on input "text" at bounding box center [780, 572] width 395 height 34
type input "*******"
click at [696, 668] on button "Please select..." at bounding box center [780, 668] width 395 height 34
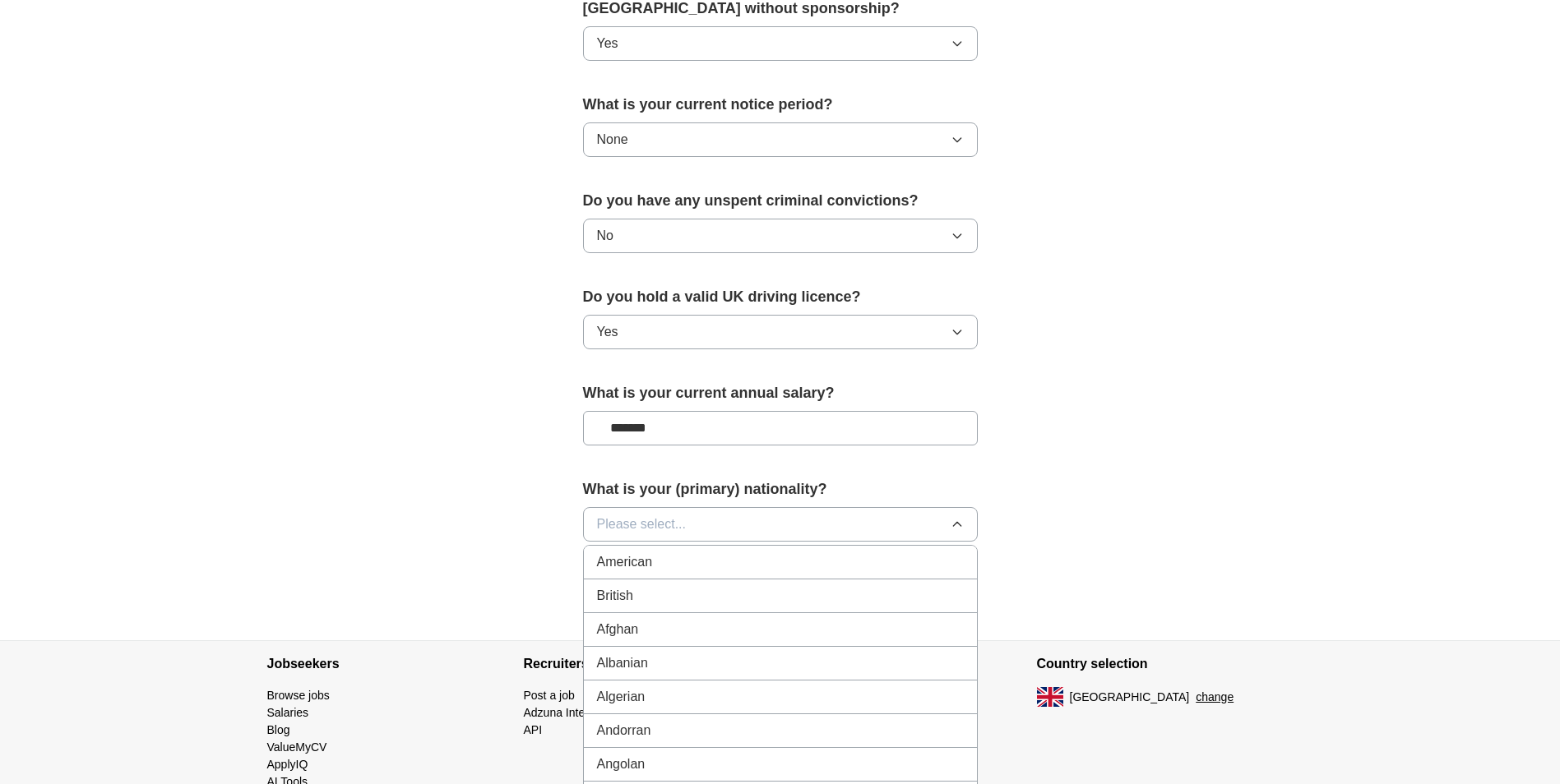
scroll to position [904, 0]
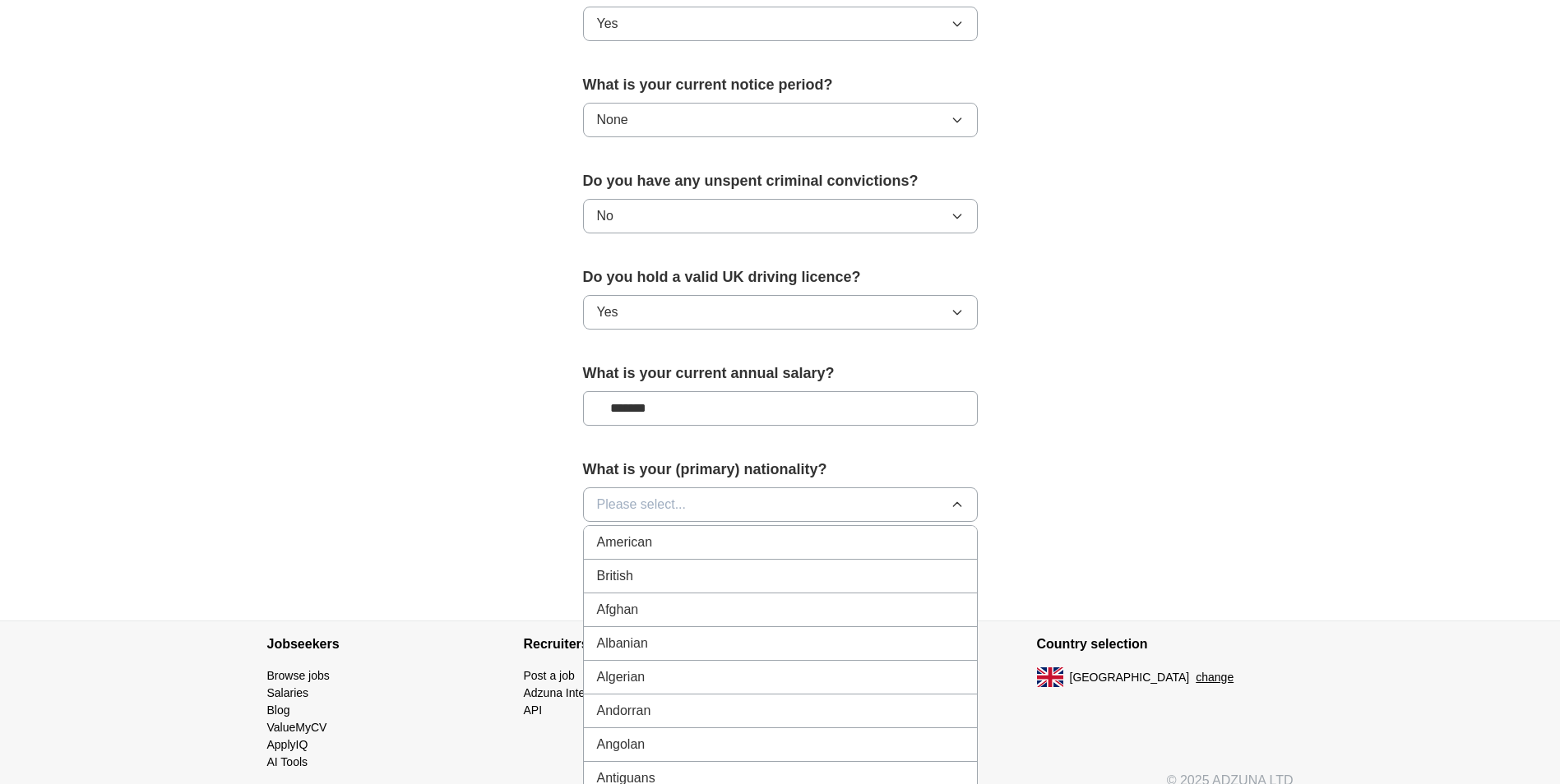
drag, startPoint x: 663, startPoint y: 584, endPoint x: 701, endPoint y: 602, distance: 42.0
click at [663, 583] on div "British" at bounding box center [780, 576] width 367 height 20
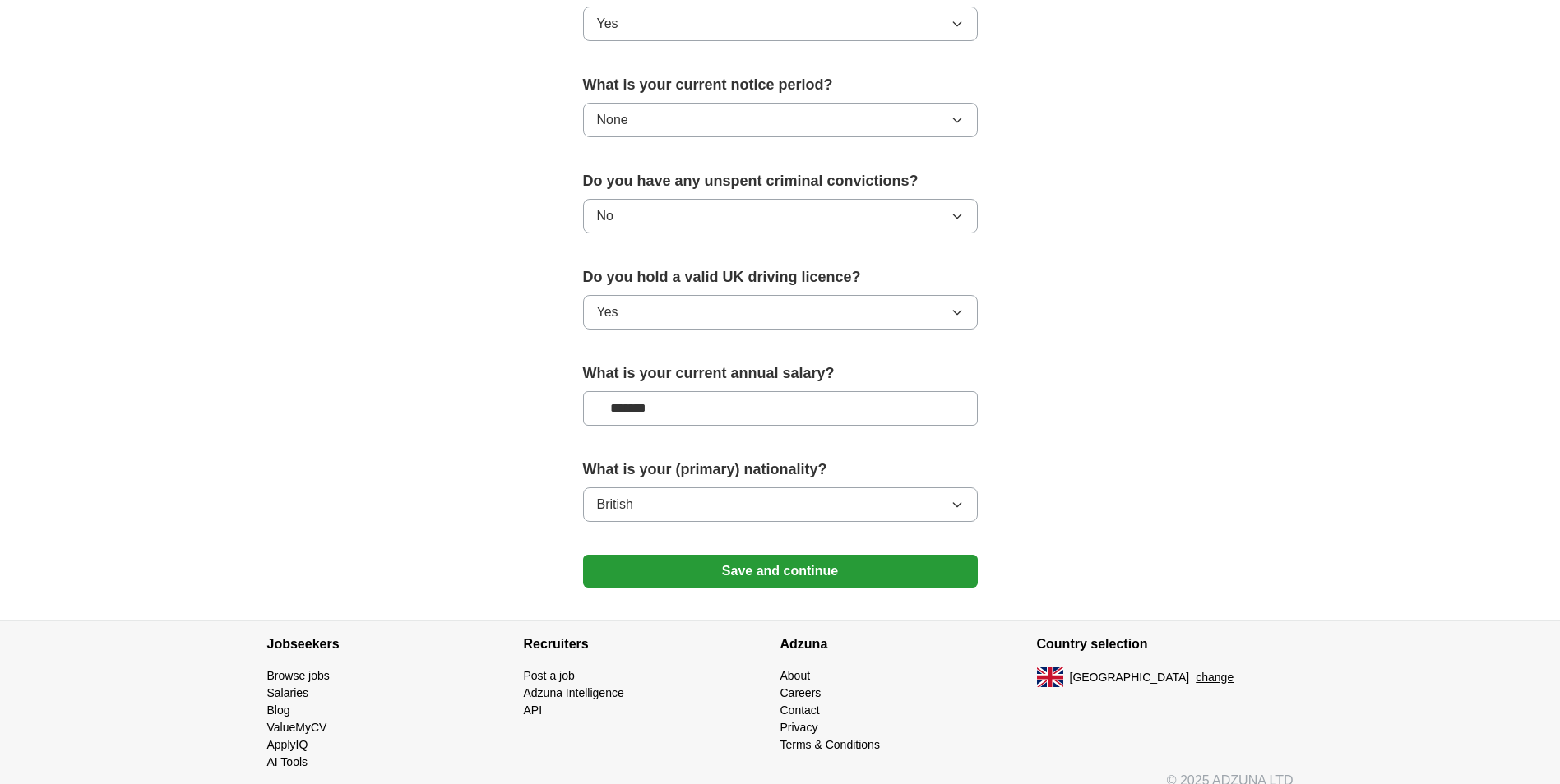
click at [750, 569] on button "Save and continue" at bounding box center [780, 570] width 395 height 32
